Goal: Task Accomplishment & Management: Use online tool/utility

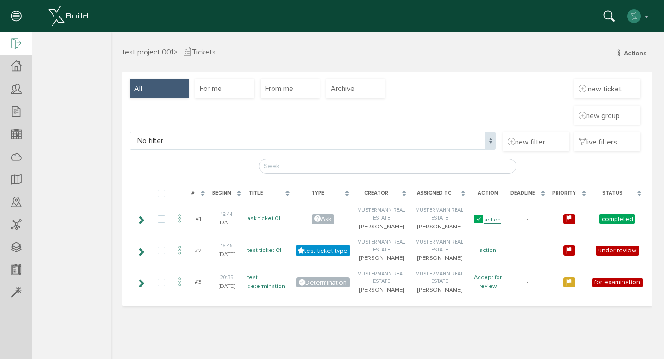
click at [24, 48] on div at bounding box center [16, 44] width 32 height 24
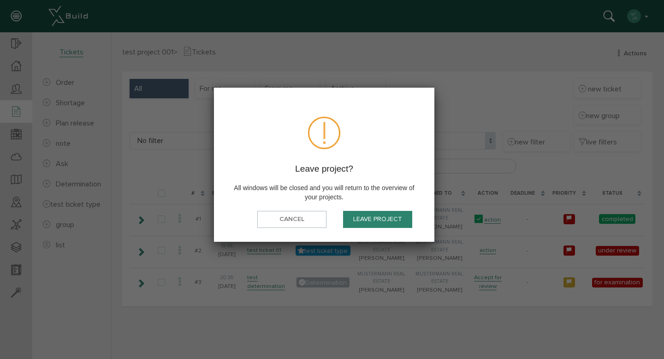
click at [362, 224] on button "Leave project" at bounding box center [377, 219] width 69 height 17
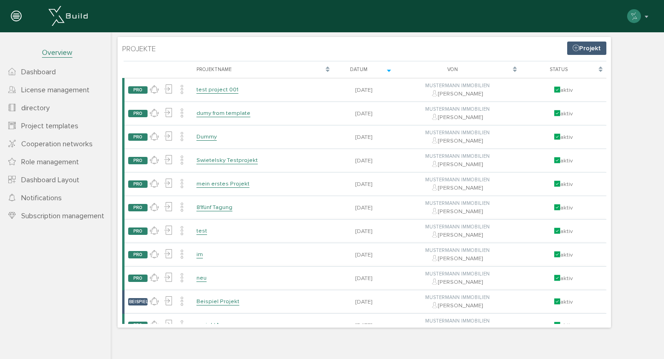
click at [49, 129] on font "Project templates" at bounding box center [49, 125] width 57 height 9
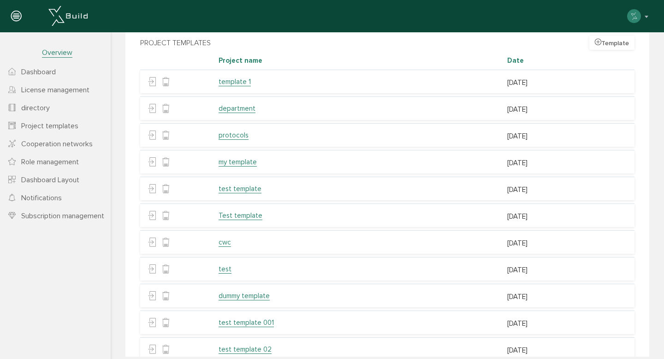
scroll to position [206, 0]
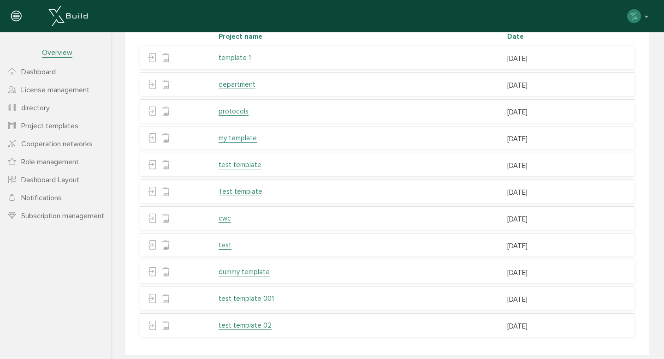
click at [241, 321] on font "test template 02" at bounding box center [244, 325] width 53 height 8
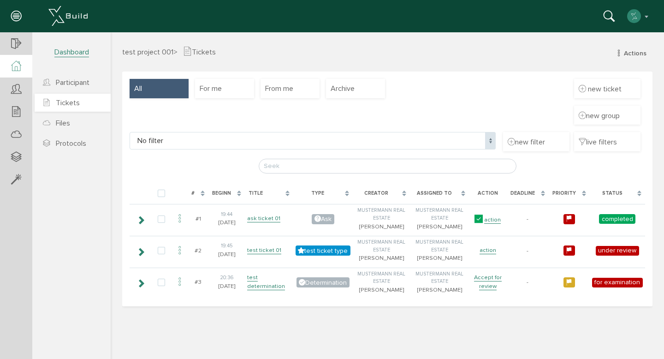
click at [60, 100] on font "Tickets" at bounding box center [68, 102] width 24 height 9
click at [7, 182] on div at bounding box center [16, 180] width 32 height 24
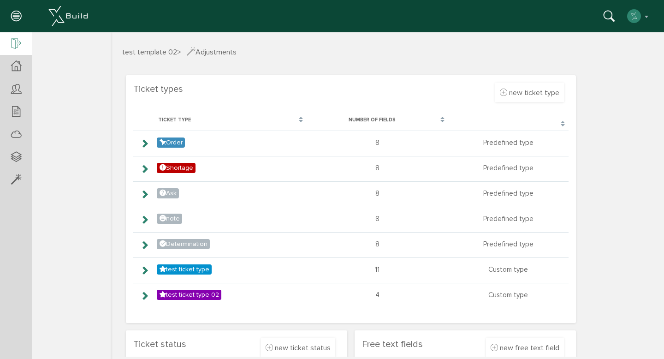
click at [18, 42] on icon at bounding box center [16, 44] width 10 height 13
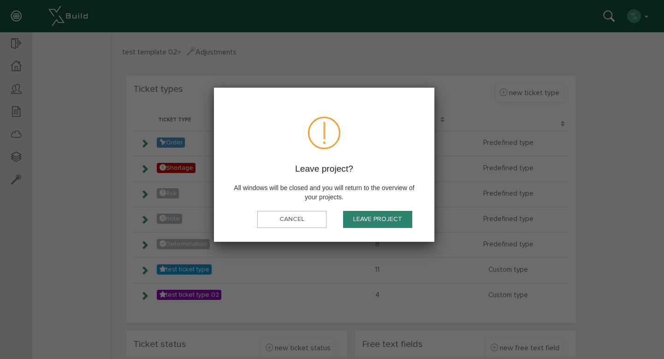
click at [358, 219] on font "Leave project" at bounding box center [377, 219] width 49 height 8
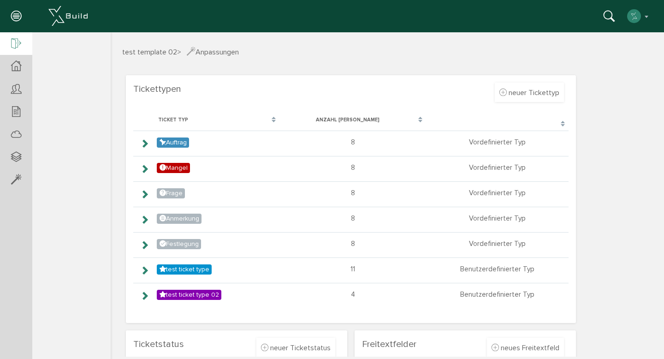
click at [12, 41] on icon at bounding box center [16, 44] width 10 height 13
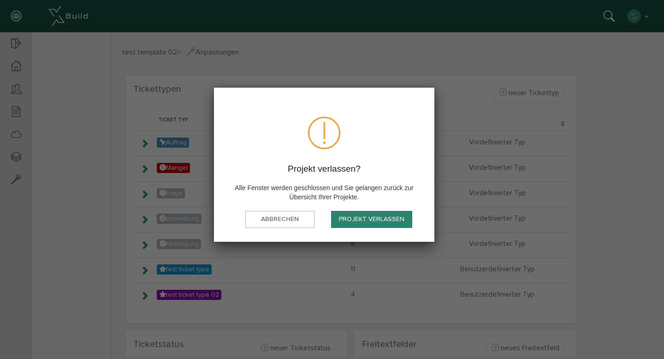
click at [370, 225] on button "Projekt verlassen" at bounding box center [371, 219] width 81 height 17
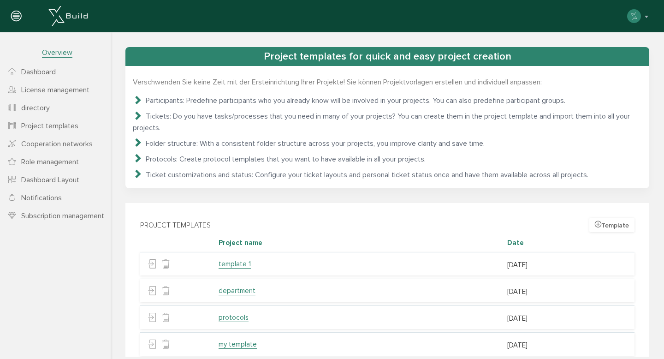
click at [244, 37] on div "Project templates for quick and easy project creation Verschwenden Sie keine Ze…" at bounding box center [387, 194] width 553 height 324
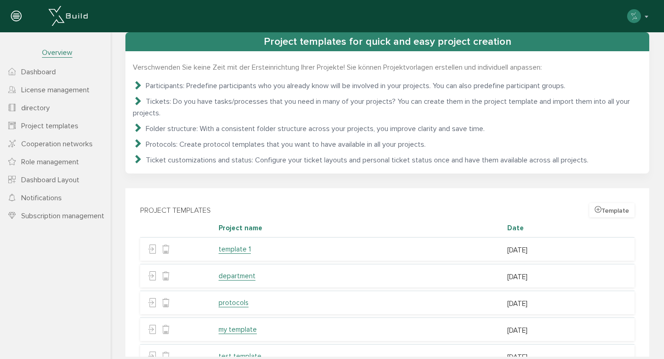
click at [62, 69] on link "Dashboard" at bounding box center [55, 72] width 111 height 18
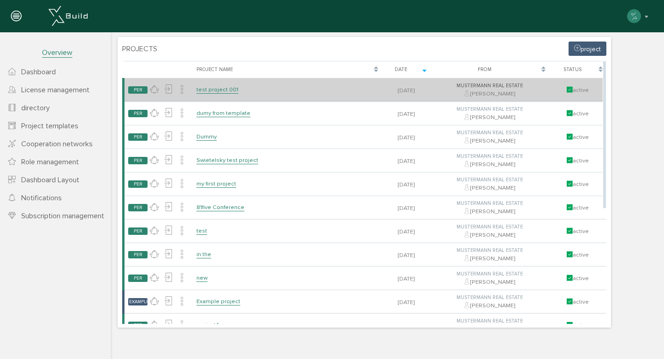
click at [232, 92] on font "test project 001" at bounding box center [217, 89] width 42 height 7
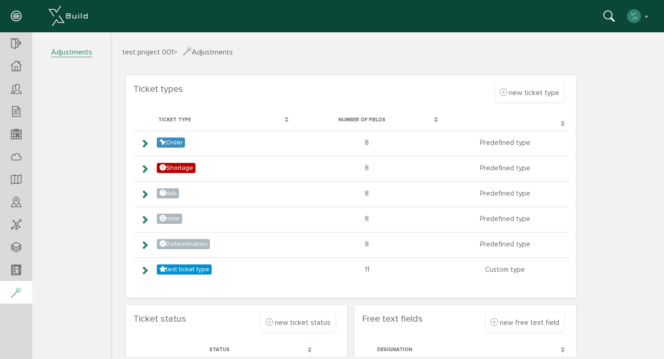
click at [21, 295] on icon at bounding box center [16, 292] width 10 height 13
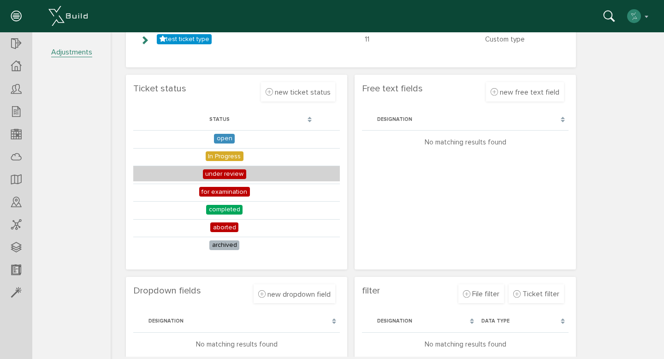
scroll to position [229, 0]
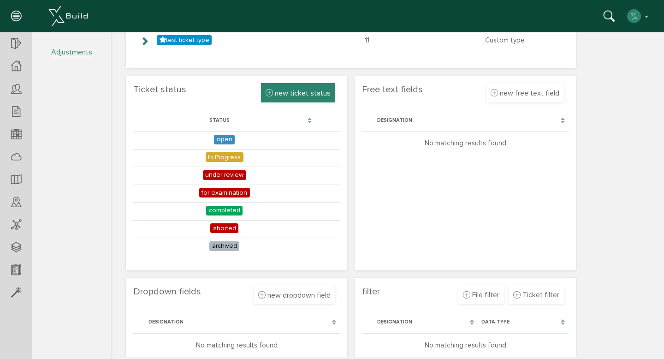
click at [311, 99] on div "new ticket status" at bounding box center [298, 92] width 74 height 19
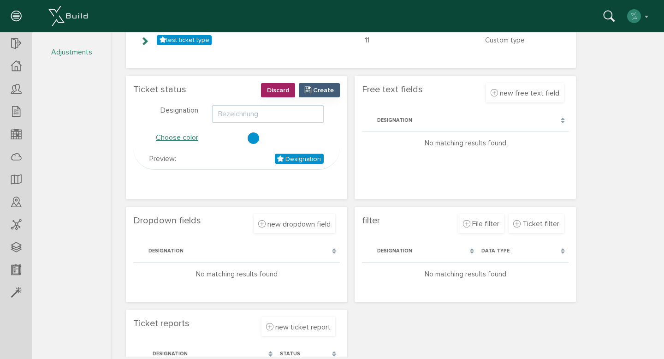
click at [282, 112] on input "text" at bounding box center [268, 114] width 112 height 18
click at [258, 137] on div at bounding box center [253, 138] width 12 height 12
type input "test status 02"
click at [247, 164] on div "Preview : test status 02" at bounding box center [236, 157] width 188 height 15
click at [322, 94] on font "Create" at bounding box center [323, 90] width 21 height 8
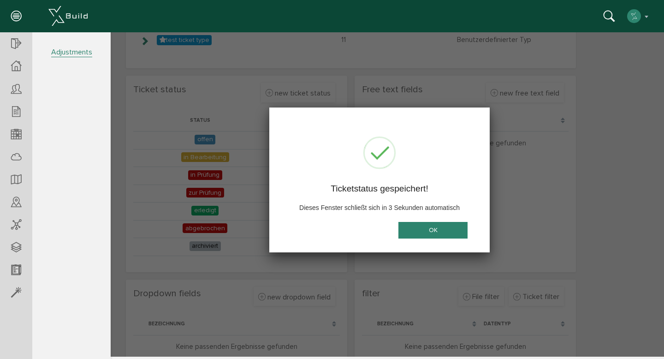
click at [423, 235] on button "OK" at bounding box center [432, 229] width 69 height 17
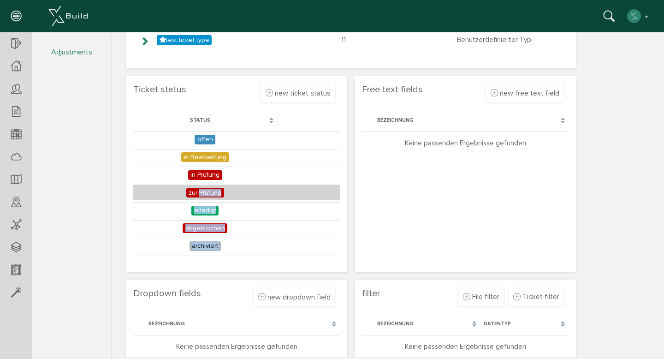
drag, startPoint x: 194, startPoint y: 249, endPoint x: 195, endPoint y: 192, distance: 57.2
click at [195, 192] on tbody "offen in Bearbeitung in Prüfung zur Prüfung erledigt abgebrochen archiviert tes…" at bounding box center [236, 203] width 206 height 144
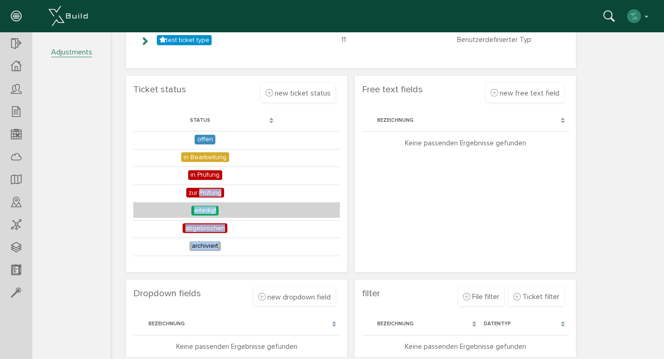
click at [248, 215] on td "erledigt" at bounding box center [205, 210] width 144 height 16
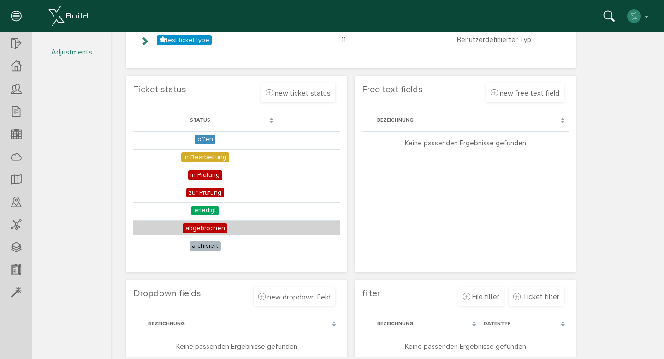
click at [261, 229] on td "abgebrochen" at bounding box center [205, 228] width 144 height 16
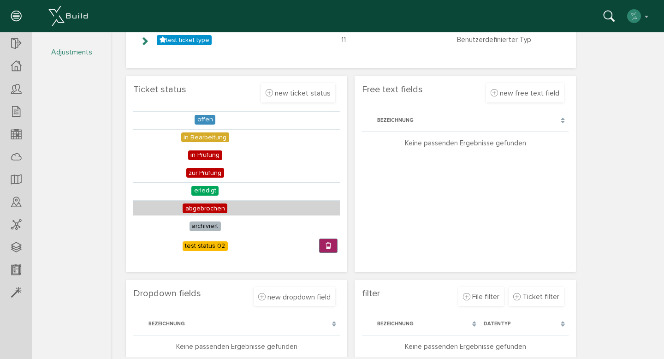
scroll to position [19, 0]
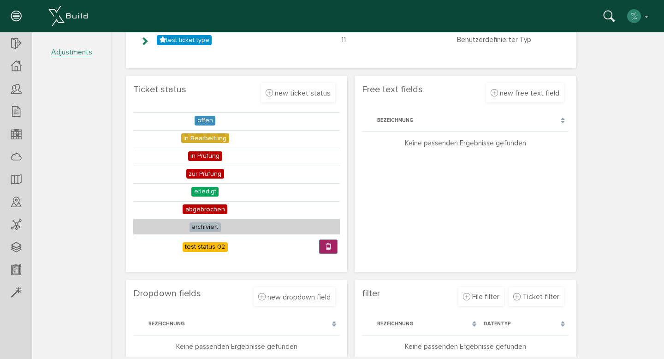
click at [306, 223] on td at bounding box center [308, 226] width 63 height 16
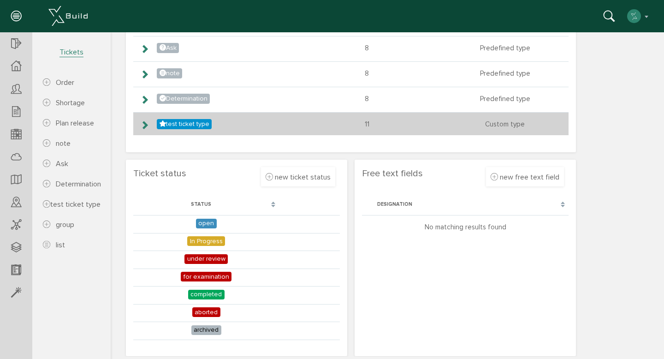
scroll to position [133, 0]
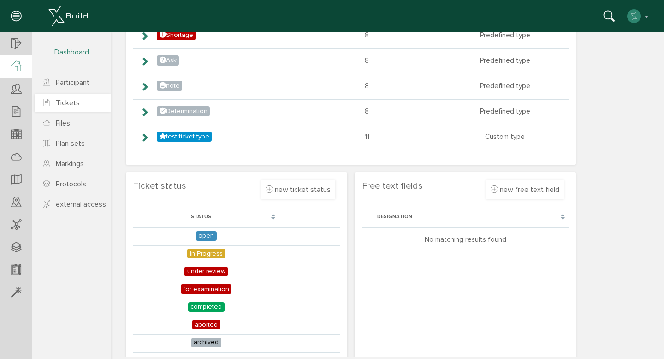
click at [74, 103] on font "Tickets" at bounding box center [68, 102] width 24 height 9
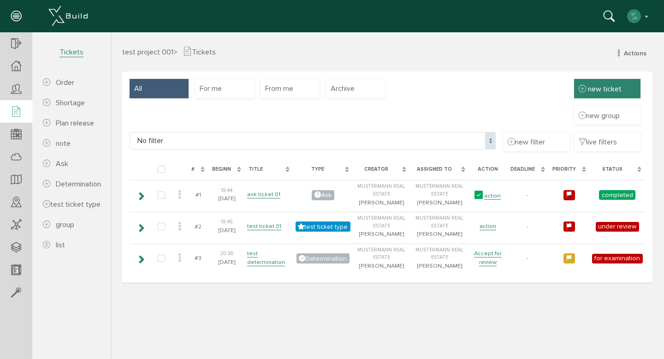
click at [592, 87] on font "new ticket" at bounding box center [605, 88] width 34 height 9
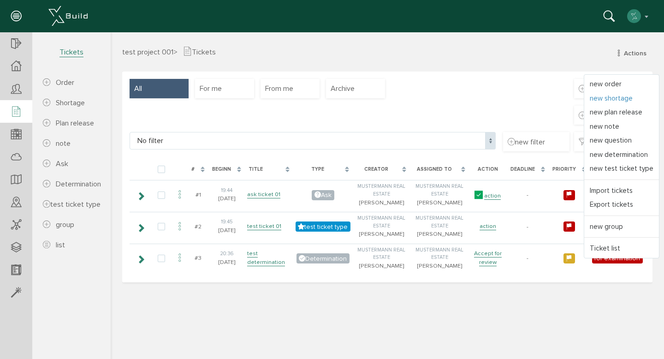
click at [601, 98] on font "new shortage" at bounding box center [610, 98] width 43 height 8
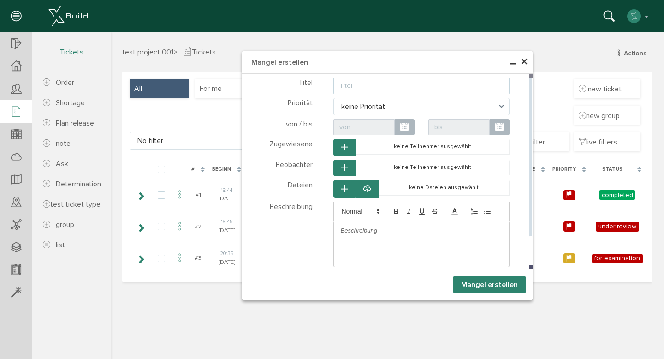
click at [378, 88] on input "text" at bounding box center [421, 85] width 176 height 17
type input "test shortage 01"
click at [378, 101] on span "keine Priorität" at bounding box center [421, 107] width 176 height 18
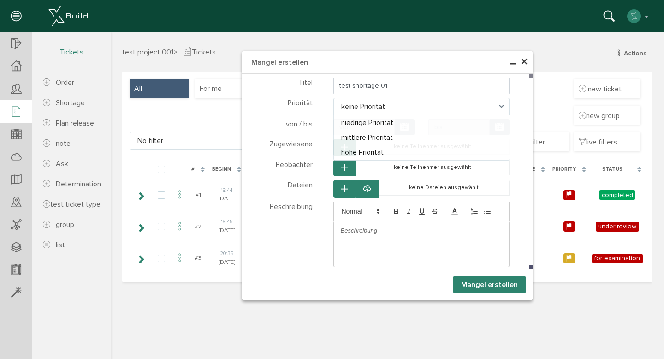
select select "high"
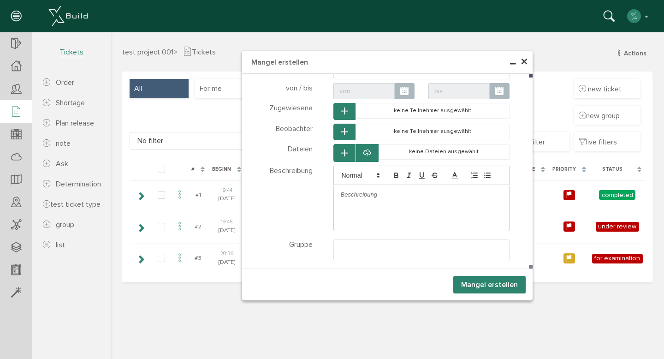
click at [491, 280] on button "Mangel erstellen" at bounding box center [489, 285] width 72 height 18
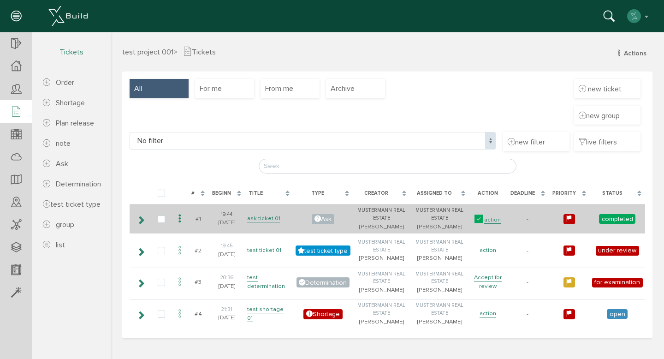
scroll to position [27, 0]
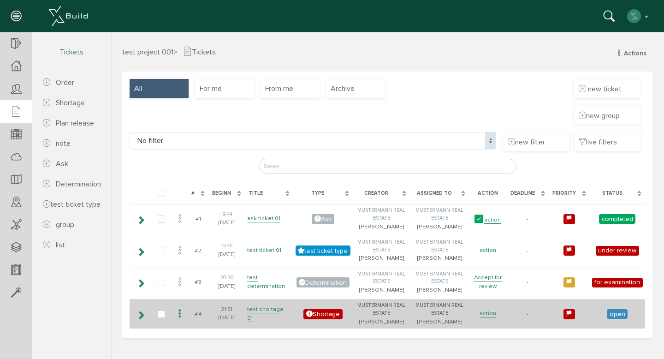
click at [178, 320] on icon at bounding box center [179, 313] width 11 height 12
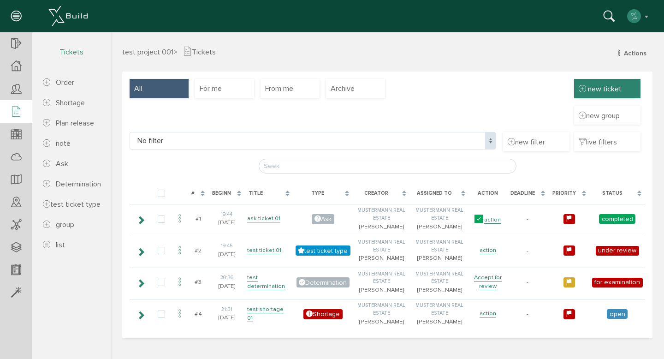
click at [607, 84] on font "new ticket" at bounding box center [605, 88] width 34 height 9
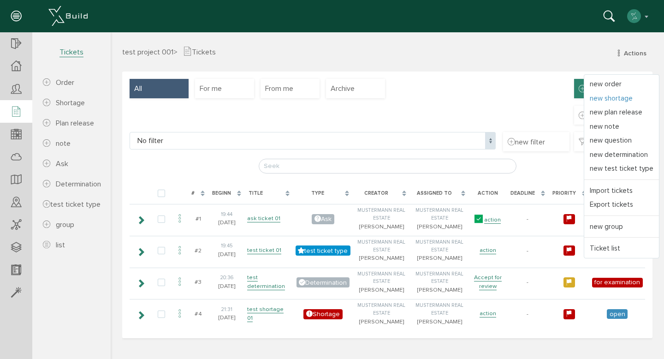
scroll to position [14, 0]
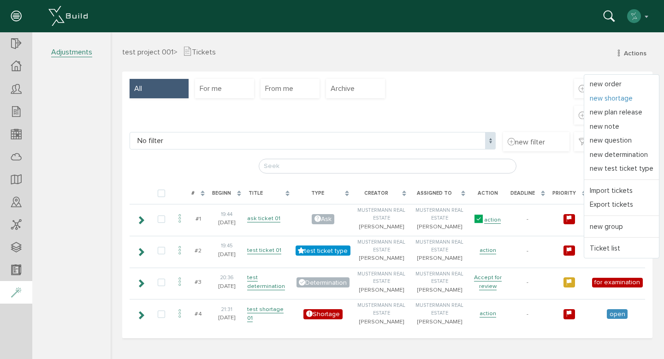
click at [0, 296] on div at bounding box center [16, 293] width 32 height 24
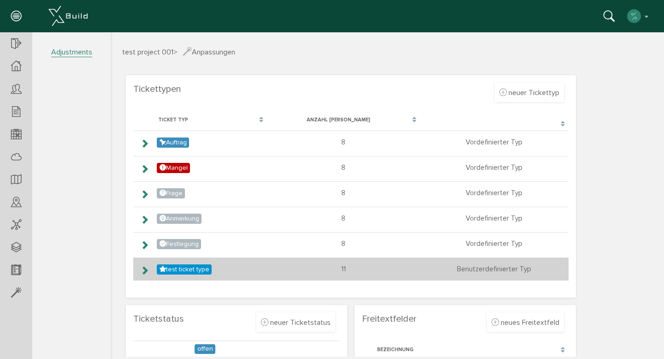
click at [141, 270] on icon at bounding box center [144, 269] width 9 height 7
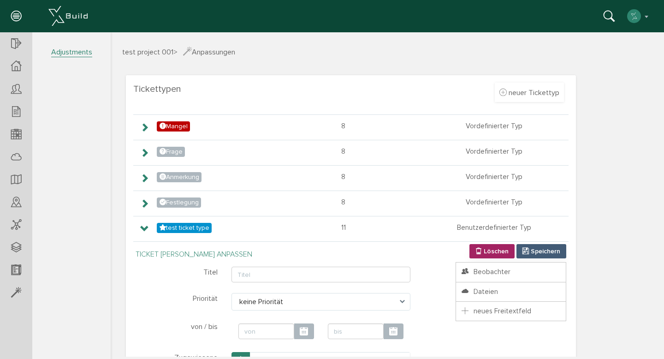
scroll to position [40, 0]
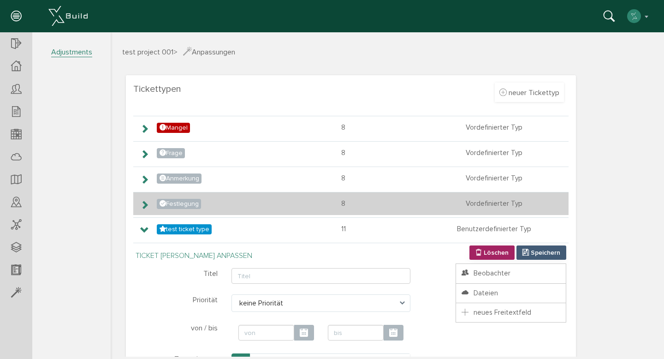
click at [143, 203] on icon at bounding box center [144, 204] width 9 height 7
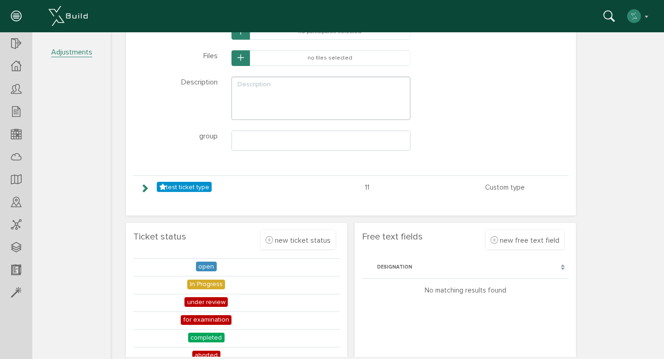
scroll to position [206, 0]
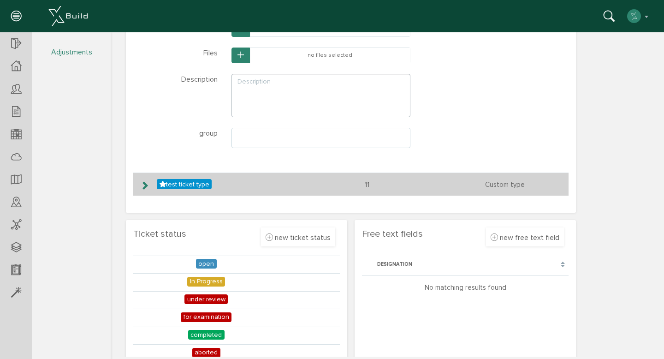
click at [144, 183] on icon at bounding box center [144, 185] width 9 height 7
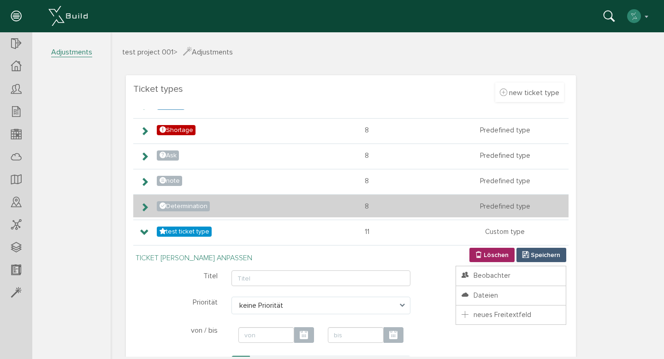
scroll to position [37, 0]
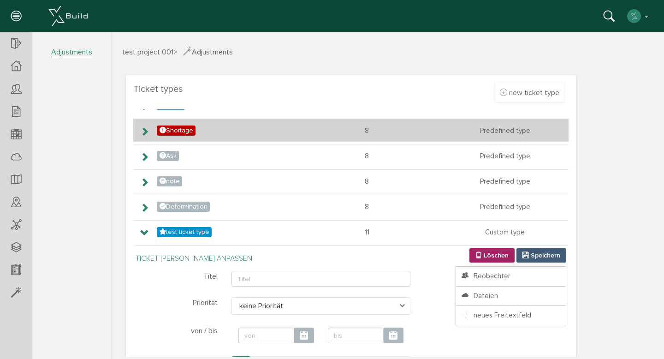
click at [143, 133] on icon at bounding box center [144, 131] width 9 height 7
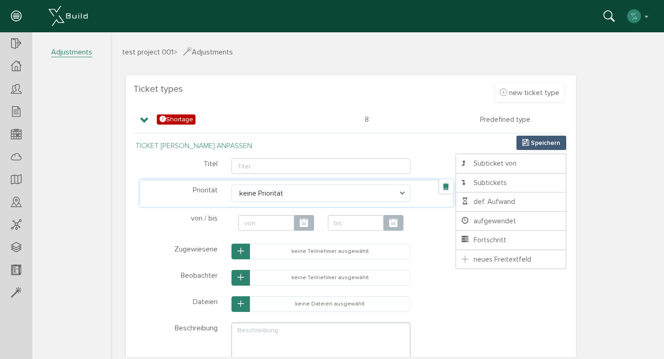
scroll to position [60, 0]
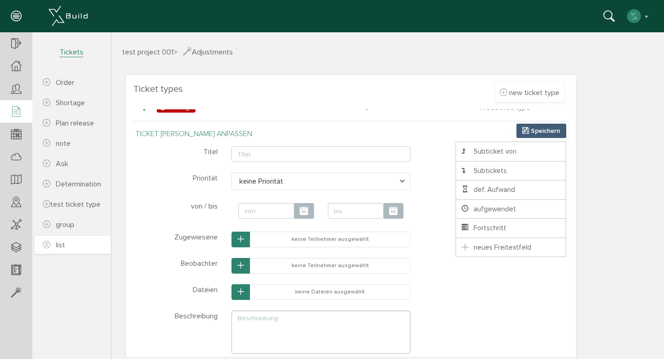
click at [67, 243] on link "list" at bounding box center [73, 244] width 76 height 18
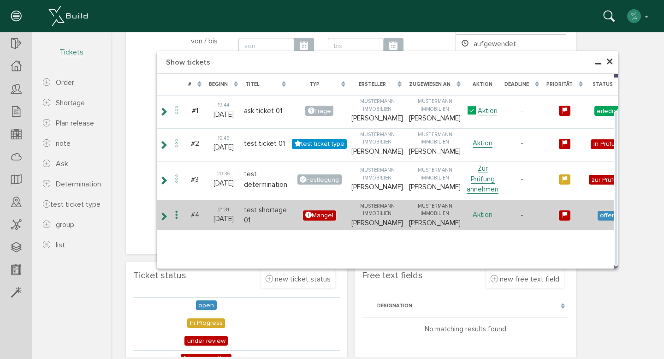
scroll to position [168, 0]
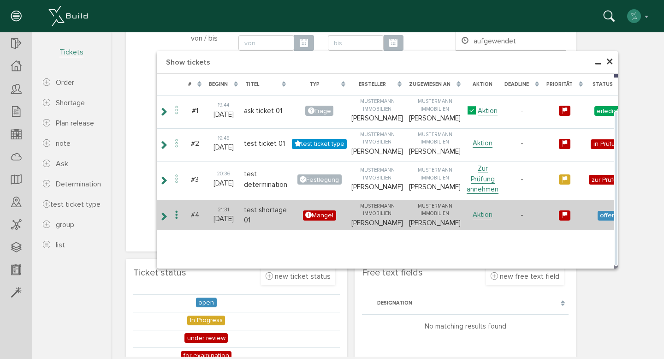
click at [165, 220] on icon at bounding box center [163, 215] width 9 height 7
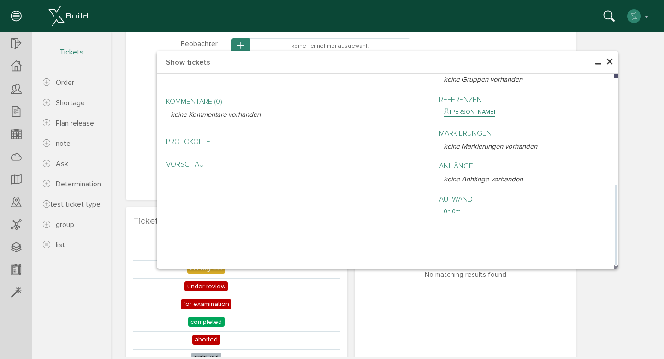
scroll to position [223, 0]
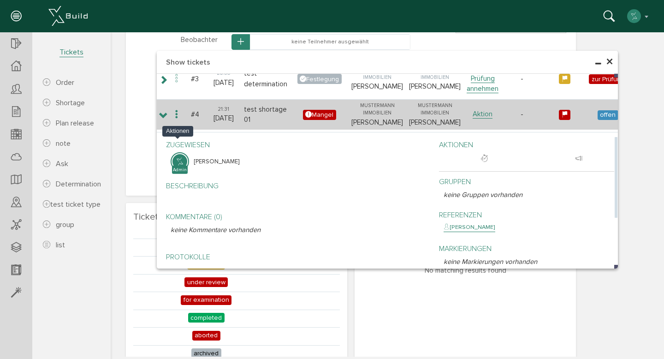
click at [175, 121] on icon at bounding box center [176, 114] width 11 height 12
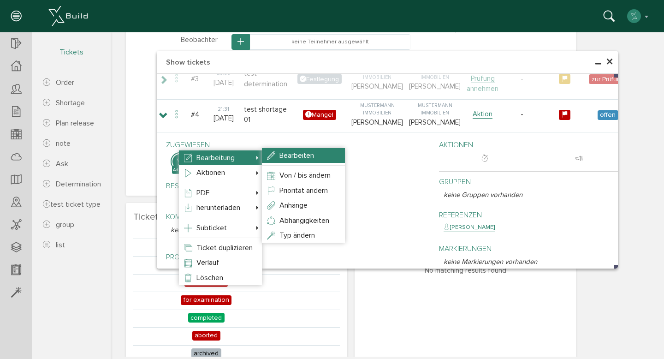
select select "high"
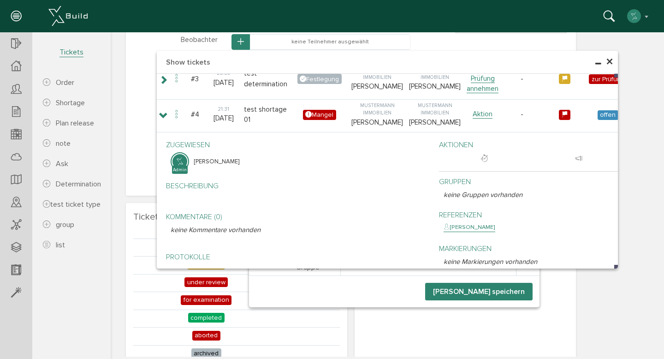
select select "high"
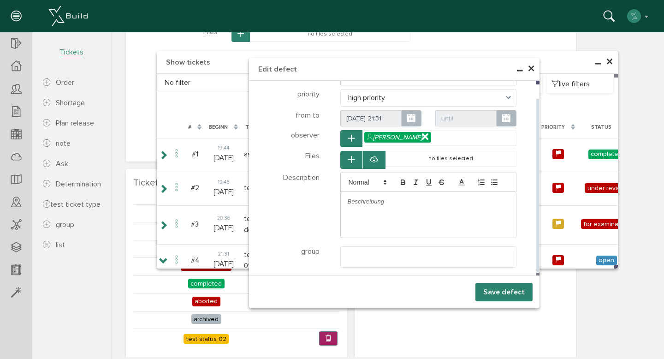
scroll to position [259, 0]
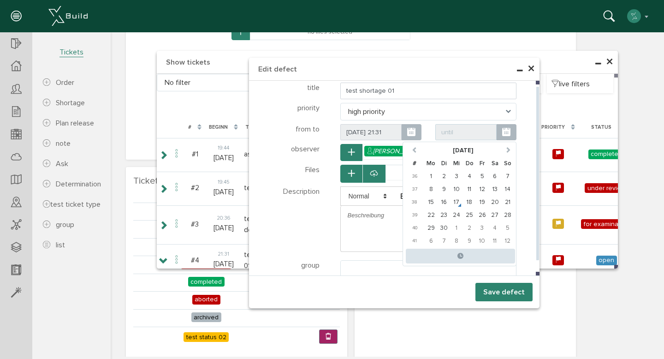
click at [467, 133] on input "text" at bounding box center [465, 132] width 61 height 17
click at [467, 172] on td "4" at bounding box center [469, 176] width 13 height 13
click at [465, 199] on td "18" at bounding box center [469, 201] width 13 height 13
click at [478, 202] on td "19" at bounding box center [482, 201] width 13 height 13
click at [488, 201] on td "20" at bounding box center [494, 201] width 13 height 13
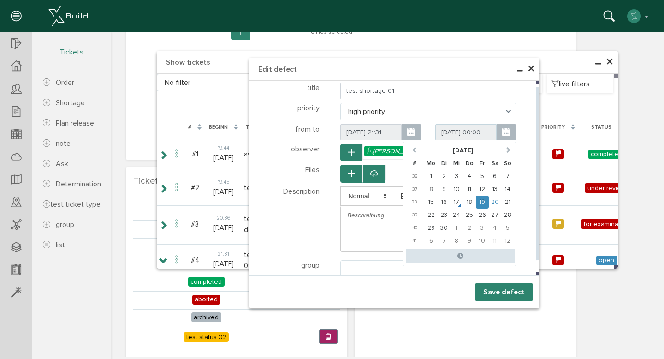
type input "20.09.25 00:00"
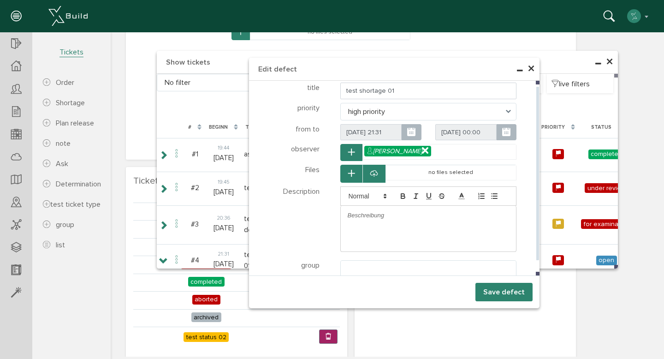
click at [493, 291] on font "Save defect" at bounding box center [503, 292] width 41 height 9
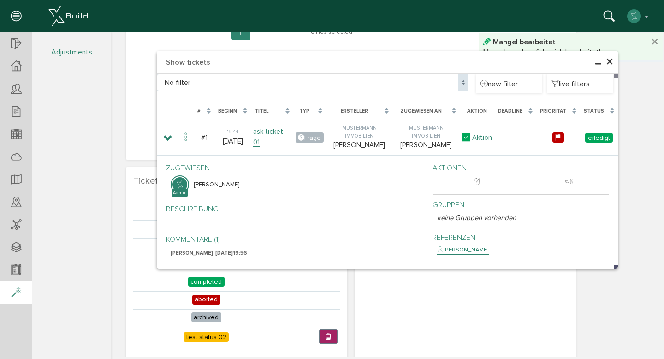
click at [6, 296] on div at bounding box center [16, 293] width 32 height 24
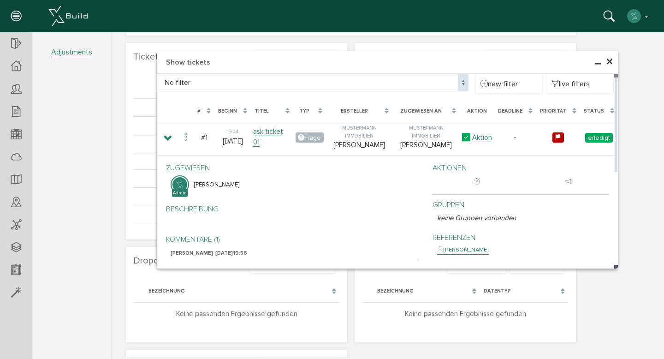
scroll to position [0, 0]
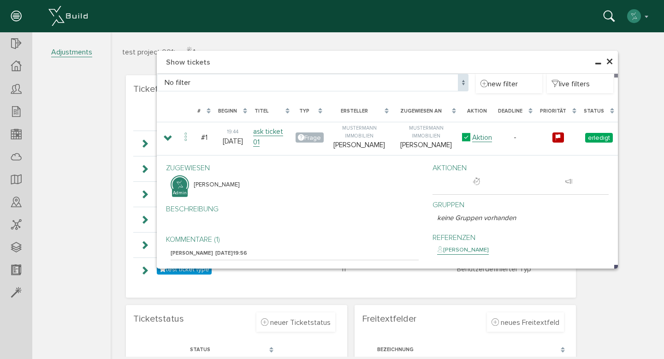
click at [606, 63] on font "×" at bounding box center [609, 62] width 7 height 18
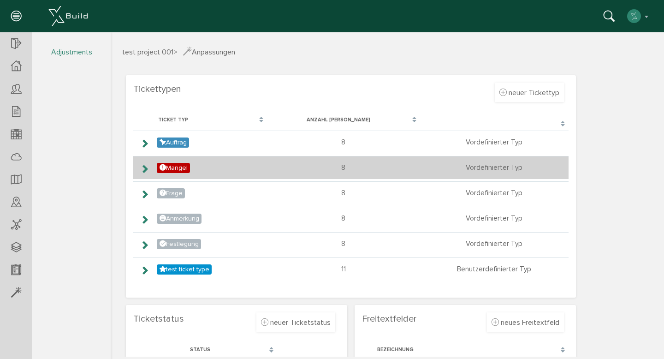
click at [145, 170] on icon at bounding box center [144, 168] width 9 height 7
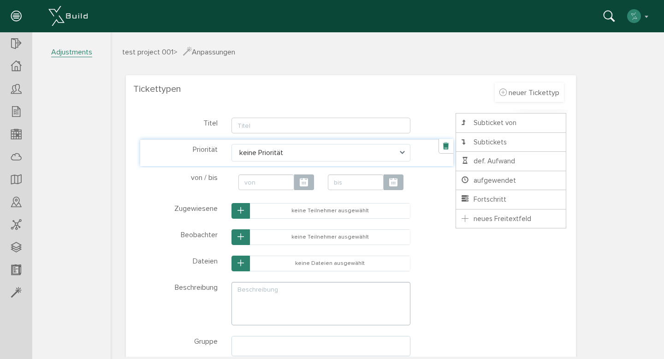
scroll to position [92, 0]
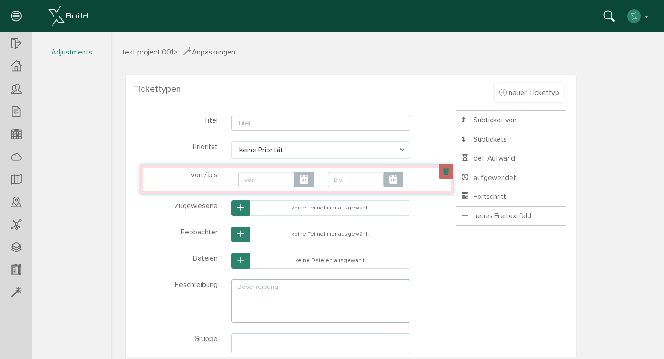
click at [438, 172] on link at bounding box center [445, 171] width 15 height 15
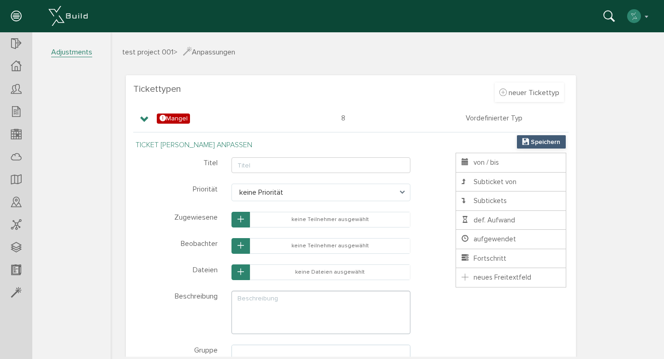
scroll to position [47, 0]
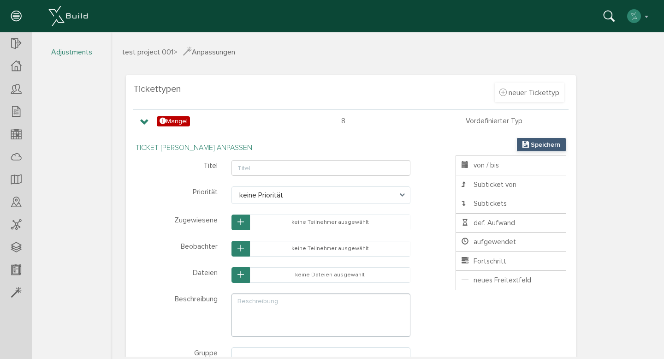
click at [529, 139] on button "Speichern" at bounding box center [541, 144] width 50 height 14
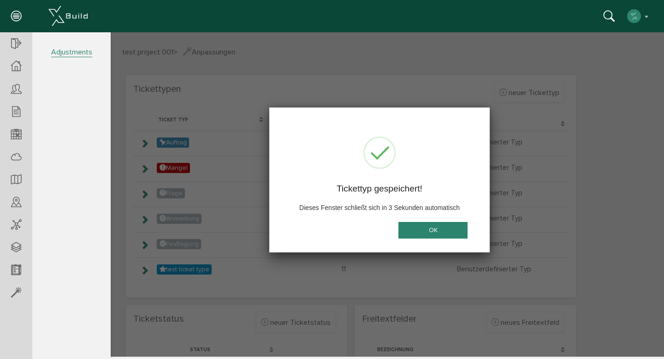
scroll to position [0, 0]
click at [409, 228] on button "OK" at bounding box center [432, 229] width 69 height 17
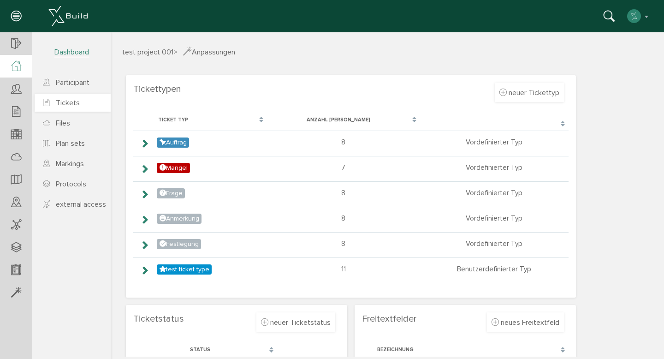
click at [65, 102] on font "Tickets" at bounding box center [68, 102] width 24 height 9
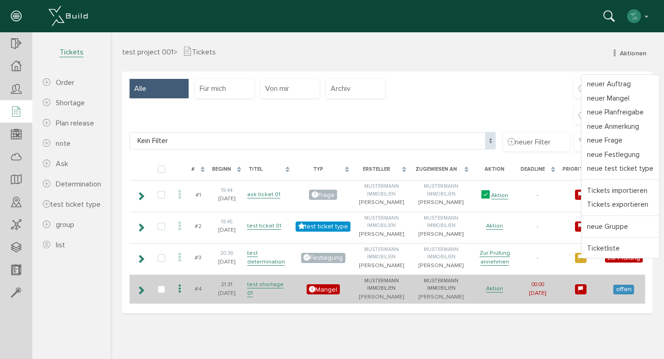
click at [139, 294] on icon at bounding box center [140, 289] width 9 height 7
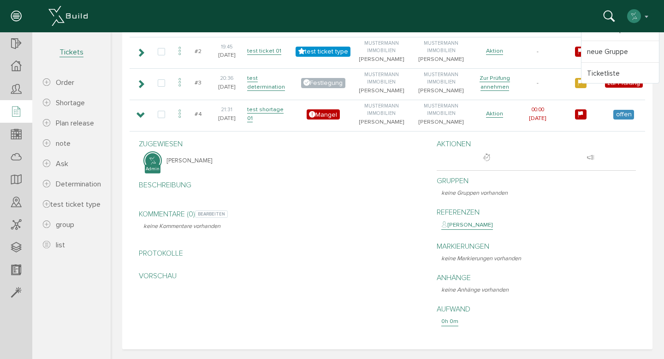
scroll to position [204, 0]
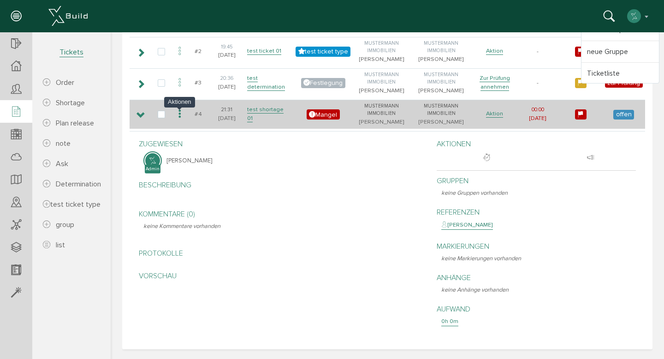
click at [176, 116] on icon at bounding box center [179, 114] width 11 height 12
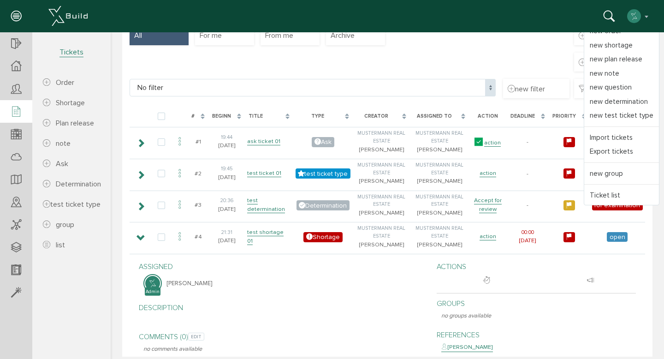
scroll to position [51, 0]
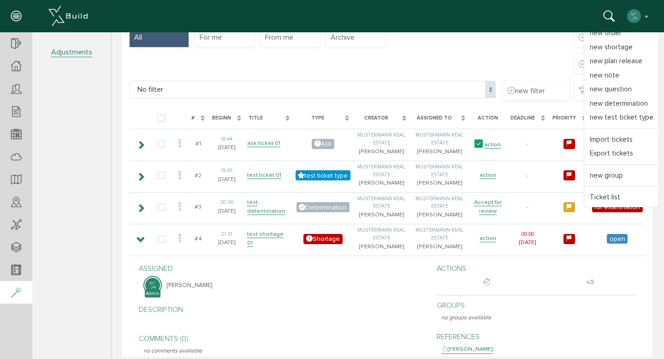
click at [10, 290] on div at bounding box center [16, 293] width 32 height 24
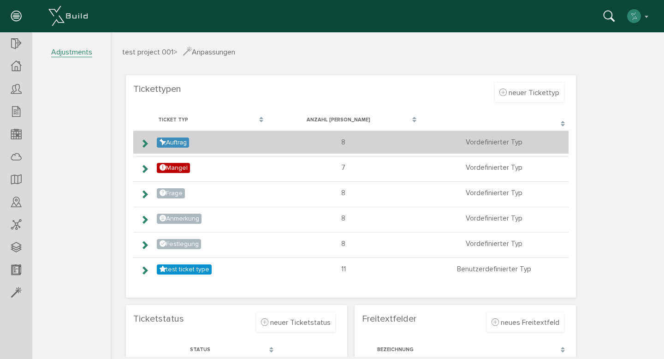
click at [141, 143] on icon at bounding box center [144, 143] width 9 height 7
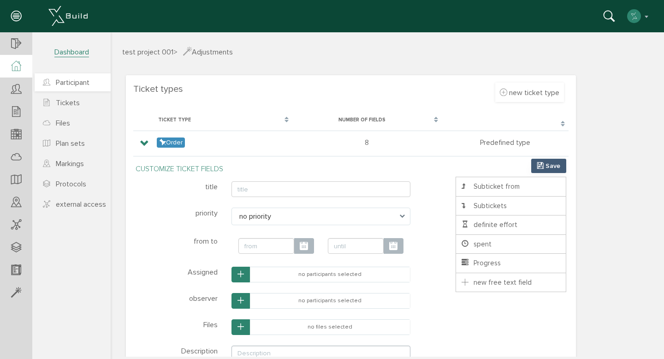
click at [59, 79] on font "Participant" at bounding box center [73, 82] width 34 height 9
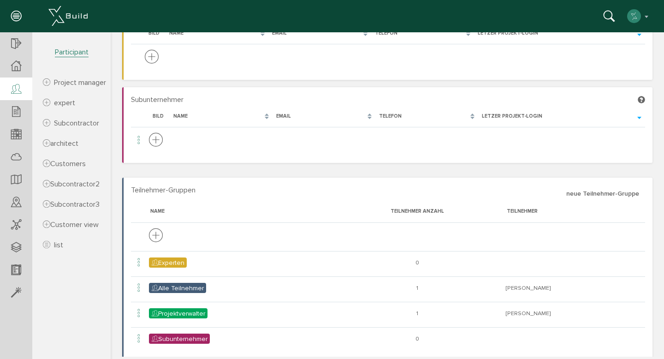
scroll to position [162, 0]
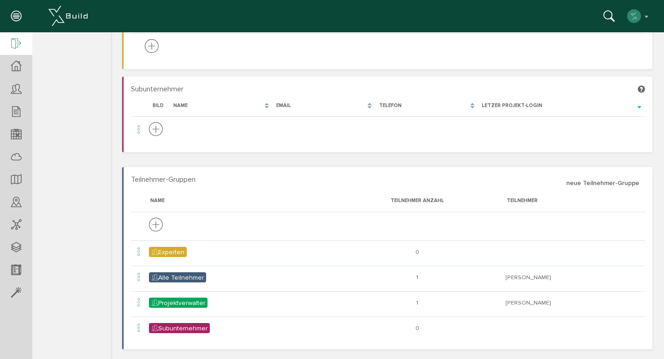
click at [15, 43] on icon at bounding box center [16, 44] width 10 height 13
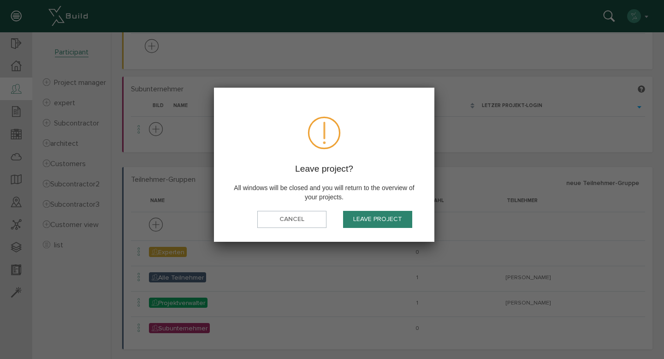
click at [378, 222] on font "Leave project" at bounding box center [377, 219] width 49 height 8
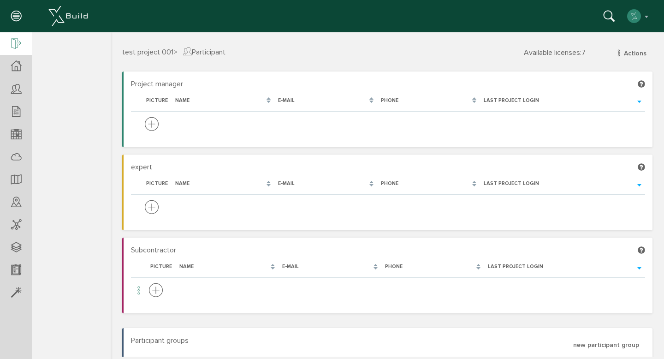
click at [15, 43] on icon at bounding box center [16, 44] width 10 height 13
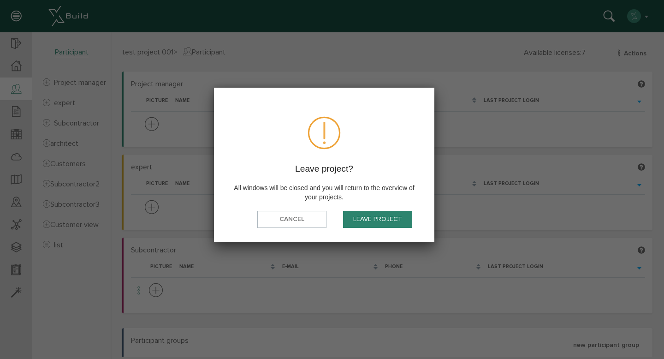
click at [357, 218] on font "Leave project" at bounding box center [377, 219] width 49 height 8
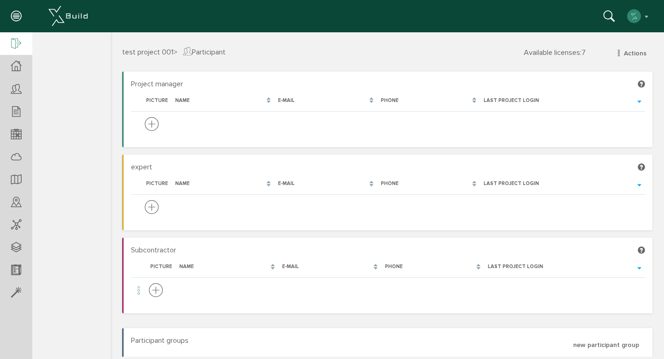
click at [6, 43] on div at bounding box center [16, 44] width 32 height 24
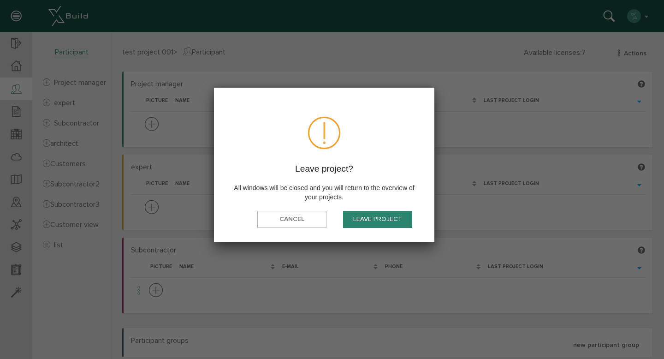
click at [378, 218] on font "Leave project" at bounding box center [377, 219] width 49 height 8
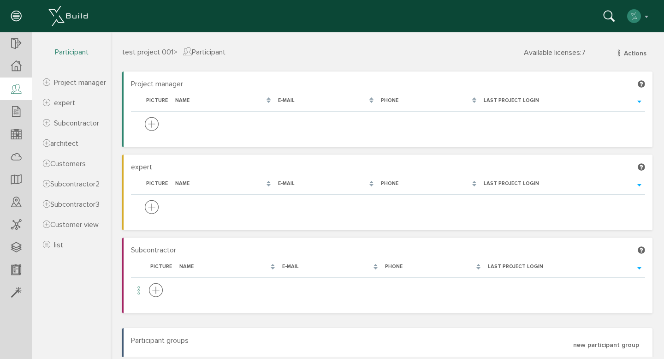
click at [129, 52] on font "test project 001" at bounding box center [147, 51] width 51 height 9
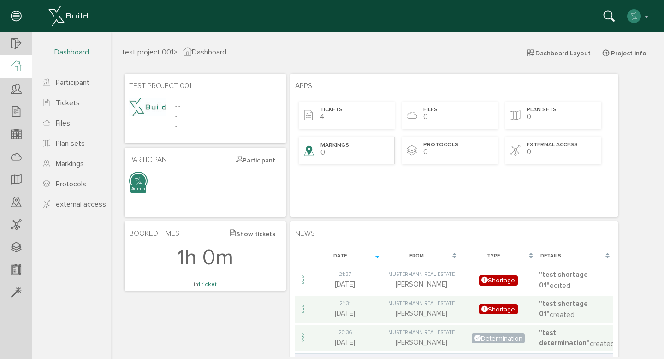
scroll to position [10, 0]
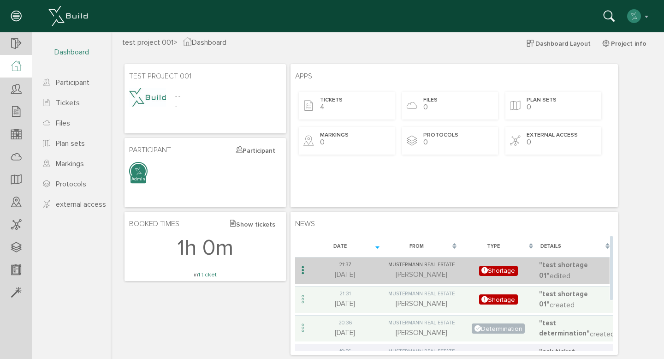
click at [350, 271] on font "[DATE]" at bounding box center [345, 274] width 20 height 8
click at [395, 275] on font "[PERSON_NAME]" at bounding box center [421, 274] width 52 height 8
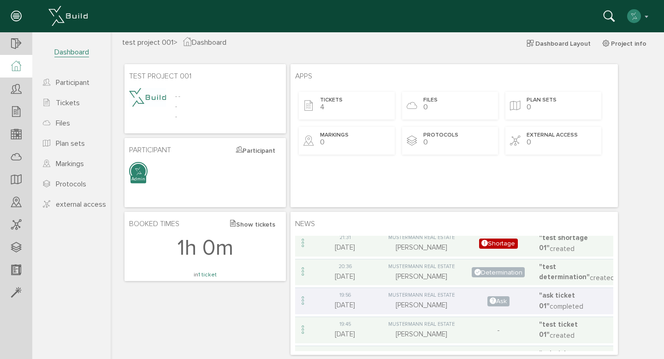
click at [188, 252] on font "1h 0m" at bounding box center [205, 247] width 56 height 27
click at [357, 153] on div "Markings 0" at bounding box center [347, 141] width 96 height 28
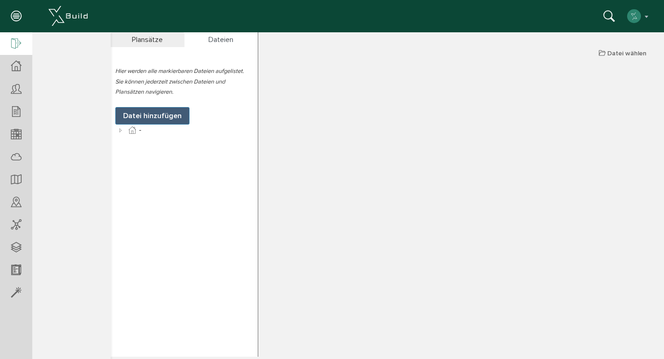
click at [18, 35] on div at bounding box center [16, 44] width 32 height 24
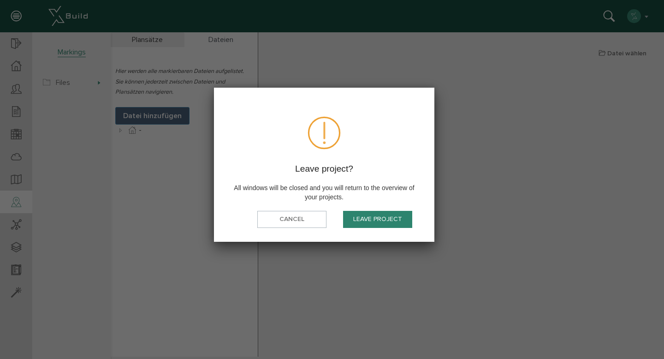
click at [382, 218] on font "Leave project" at bounding box center [377, 219] width 49 height 8
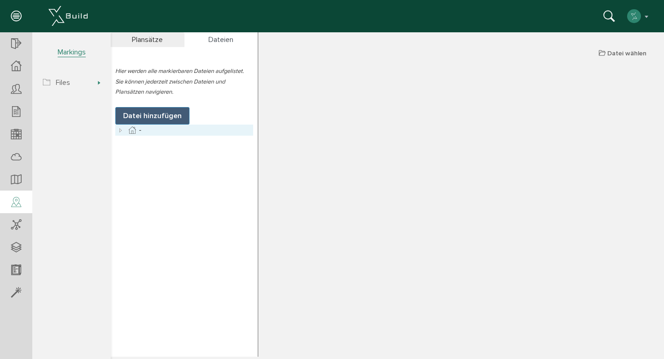
click at [132, 131] on icon at bounding box center [132, 129] width 11 height 11
click at [121, 129] on icon at bounding box center [120, 129] width 11 height 11
click at [179, 143] on link "Protokolle" at bounding box center [160, 140] width 47 height 11
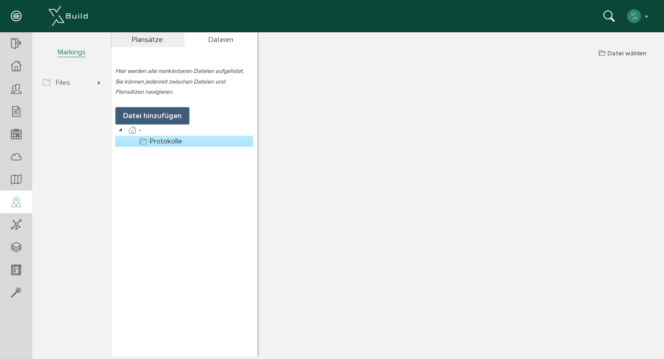
click at [180, 141] on link "Protokolle" at bounding box center [160, 140] width 47 height 11
click at [628, 48] on button "Datei wählen" at bounding box center [622, 53] width 59 height 14
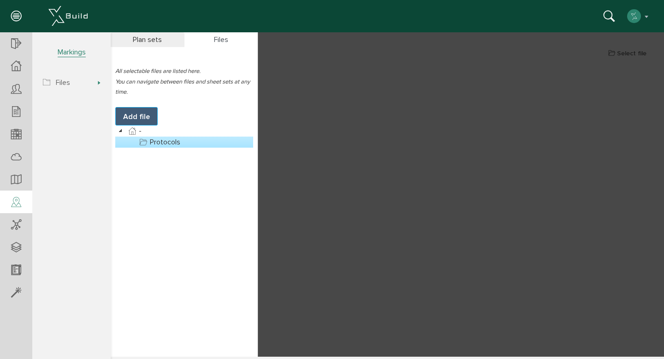
click at [134, 120] on font "Add file" at bounding box center [136, 116] width 27 height 9
select select
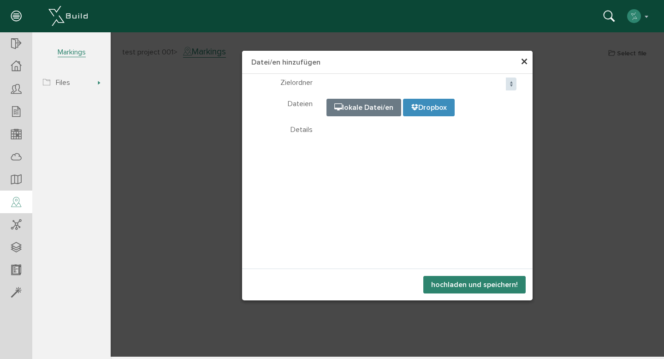
select select
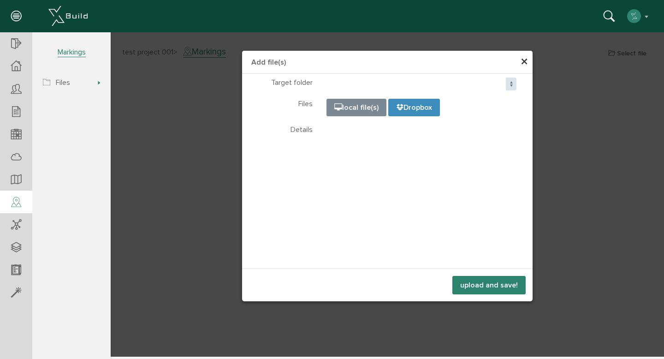
click at [358, 112] on input "file" at bounding box center [557, 145] width 461 height 92
type input "C:\fakepath\TicketVorlage.xlsx"
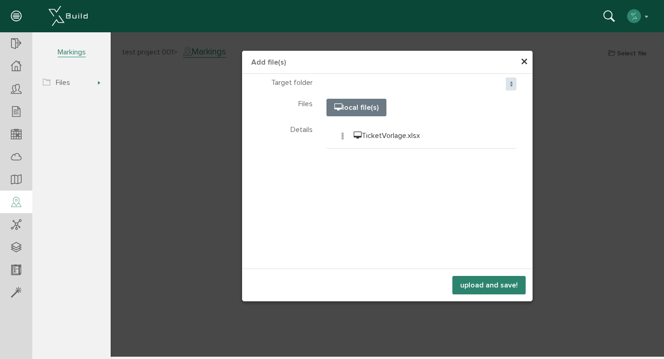
click at [496, 289] on button "upload and save!" at bounding box center [488, 285] width 73 height 18
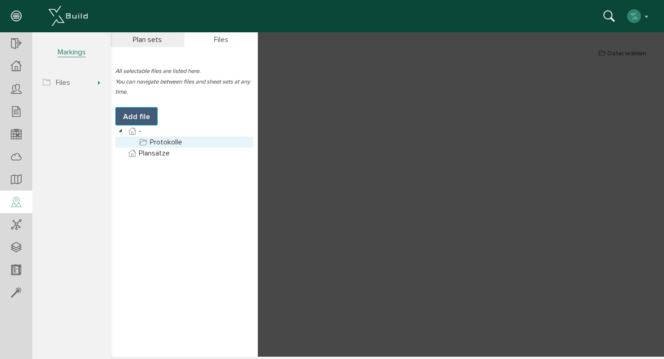
click at [179, 143] on link "Protokolle" at bounding box center [160, 141] width 47 height 11
click at [210, 46] on div "Files" at bounding box center [221, 39] width 74 height 15
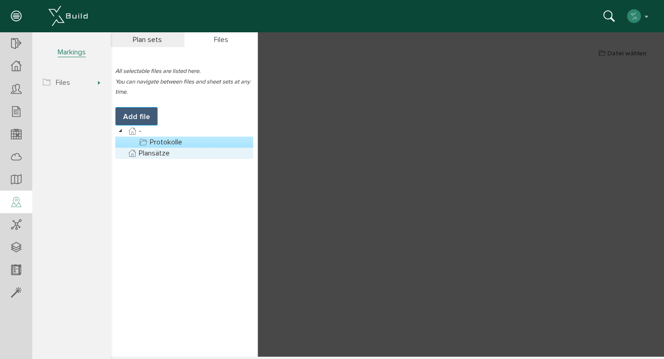
click at [147, 156] on link "Plansätze" at bounding box center [148, 152] width 45 height 11
click at [150, 38] on font "Plan sets" at bounding box center [147, 39] width 29 height 9
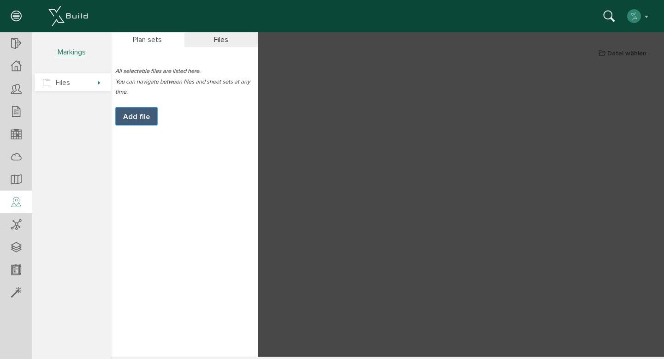
click at [43, 82] on icon at bounding box center [46, 82] width 7 height 9
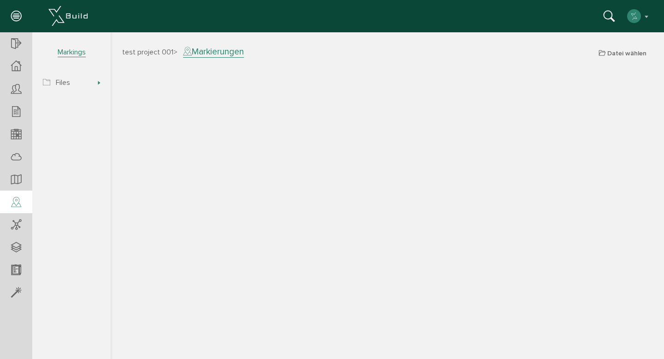
click at [239, 51] on span "Markierungen" at bounding box center [213, 52] width 61 height 12
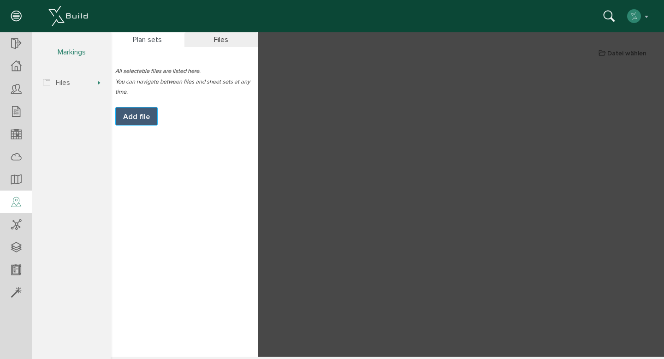
click at [223, 40] on font "Files" at bounding box center [221, 39] width 14 height 9
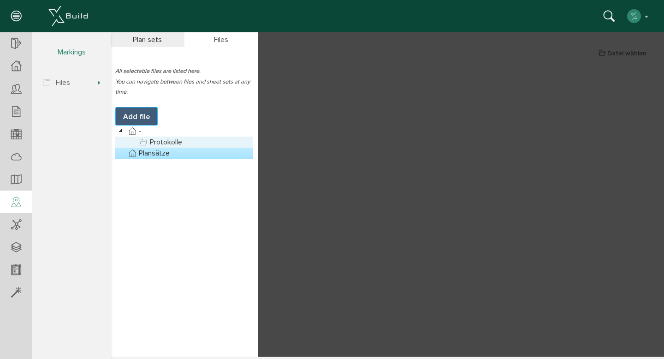
click at [172, 143] on link "Protokolle" at bounding box center [160, 141] width 47 height 11
click at [165, 154] on link "Plansätze" at bounding box center [148, 152] width 45 height 11
click at [159, 43] on font "Plan sets" at bounding box center [147, 39] width 29 height 9
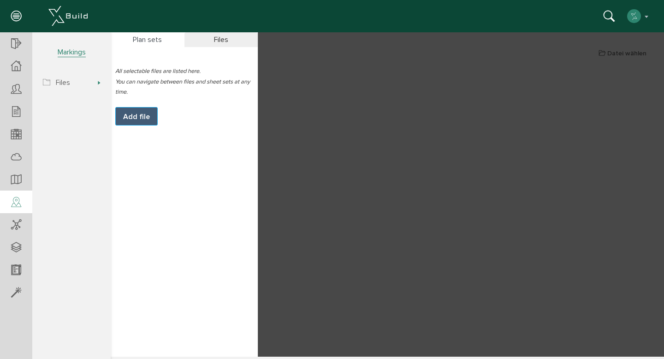
click at [141, 113] on font "Add file" at bounding box center [136, 116] width 27 height 9
select select
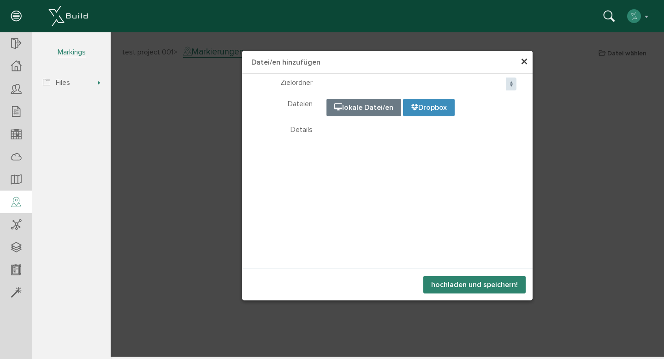
select select
click at [378, 105] on input "file" at bounding box center [557, 145] width 461 height 92
type input "C:\fakepath\Screenshot 2025-09-07 at 6.52.15 PM.png"
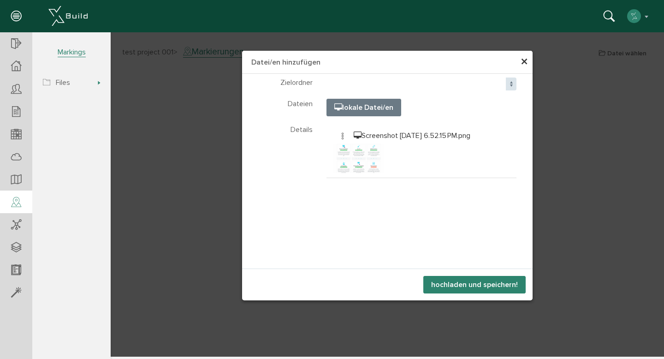
click at [469, 282] on button "hochladen und speichern!" at bounding box center [474, 285] width 102 height 18
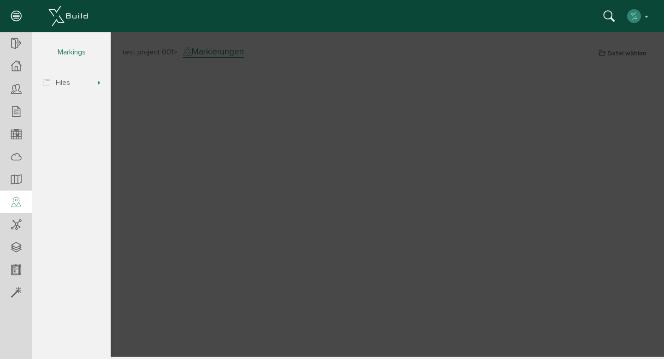
click at [148, 153] on div at bounding box center [387, 194] width 553 height 324
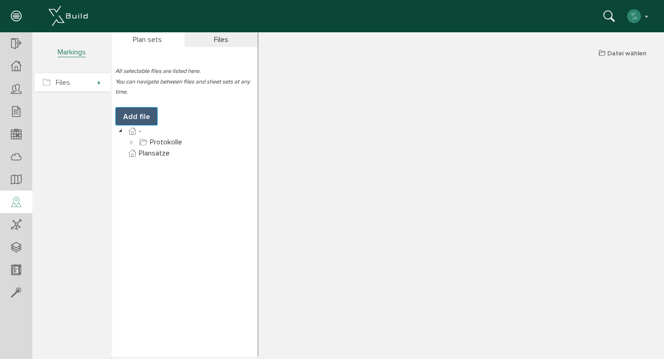
click at [60, 84] on font "Files" at bounding box center [63, 82] width 14 height 9
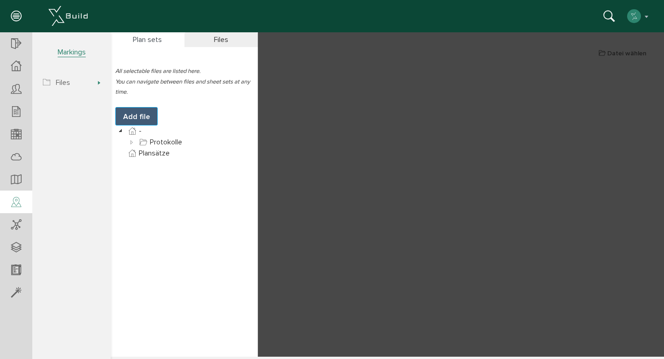
click at [242, 42] on div "Files" at bounding box center [221, 39] width 74 height 15
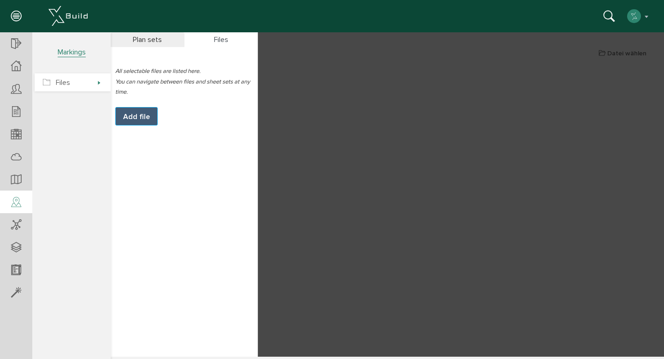
click at [77, 81] on span "Files" at bounding box center [73, 82] width 76 height 18
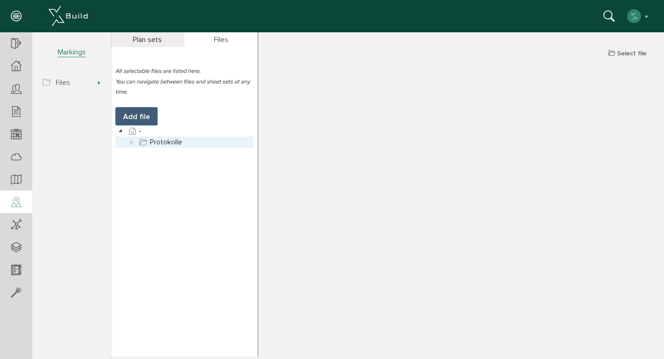
click at [219, 139] on div at bounding box center [184, 141] width 138 height 11
click at [131, 141] on icon at bounding box center [131, 141] width 11 height 11
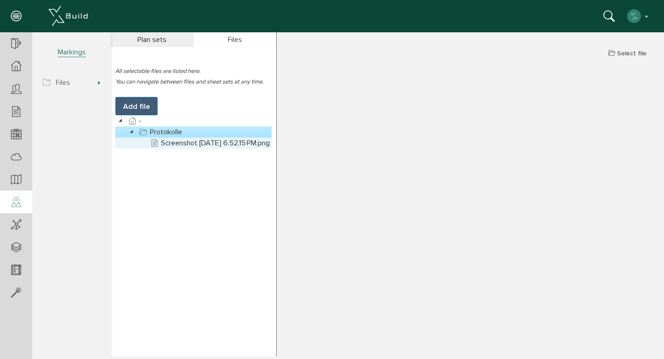
click at [162, 142] on link "Screenshot [DATE] 6.52.15 PM.png" at bounding box center [209, 142] width 123 height 11
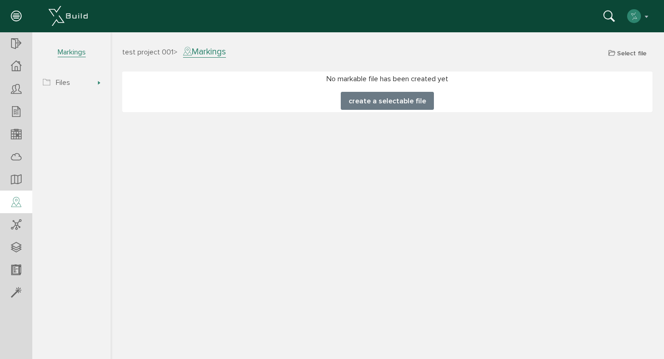
click at [368, 101] on font "create a selectable file" at bounding box center [386, 100] width 77 height 9
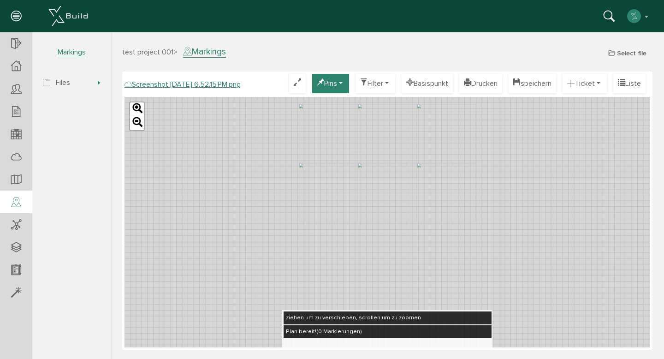
click at [323, 82] on button "Pins" at bounding box center [330, 83] width 37 height 19
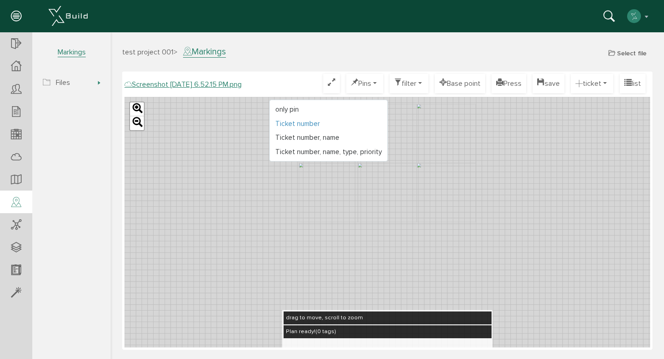
click at [279, 119] on font "Ticket number" at bounding box center [297, 123] width 45 height 8
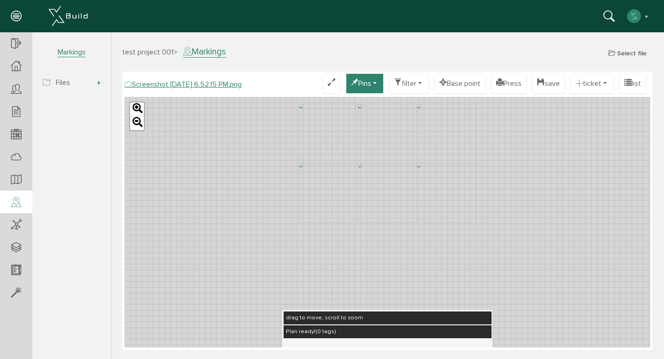
click at [363, 81] on button "Pins" at bounding box center [364, 83] width 37 height 19
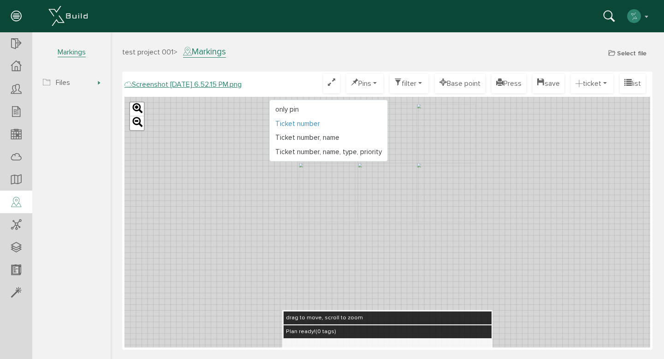
click at [310, 122] on link "Ticket number" at bounding box center [329, 124] width 118 height 14
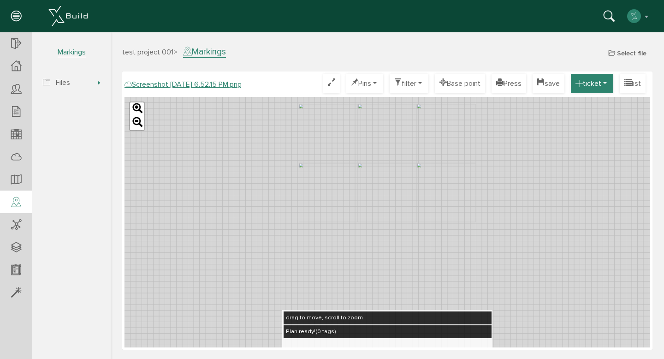
click at [599, 86] on button "ticket" at bounding box center [591, 83] width 42 height 19
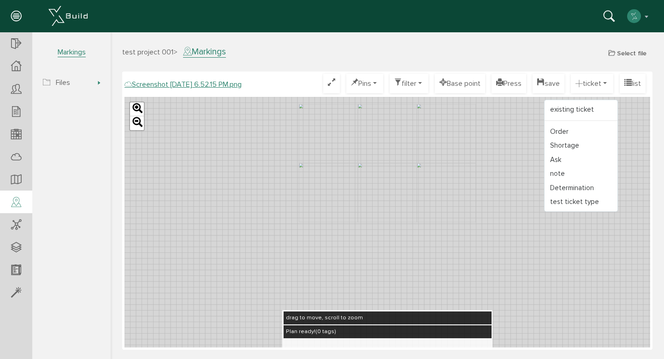
click at [563, 101] on div "existing ticket Order Shortage Ask note Determination test ticket type" at bounding box center [581, 156] width 74 height 112
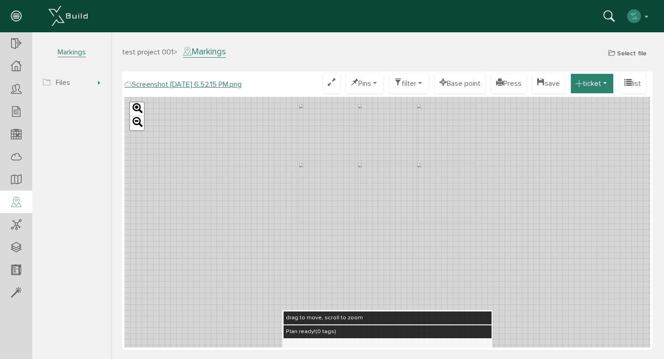
click at [589, 88] on button "ticket" at bounding box center [591, 83] width 42 height 19
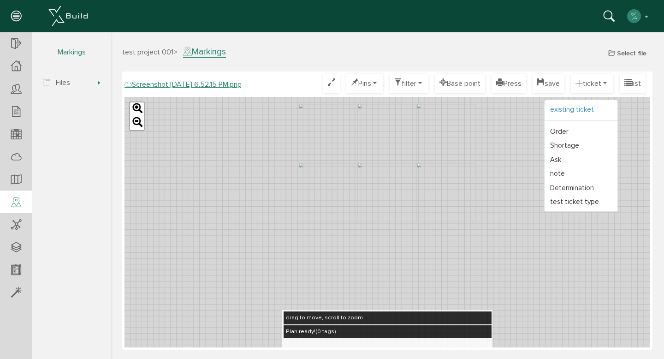
click at [576, 110] on font "existing ticket" at bounding box center [572, 109] width 44 height 8
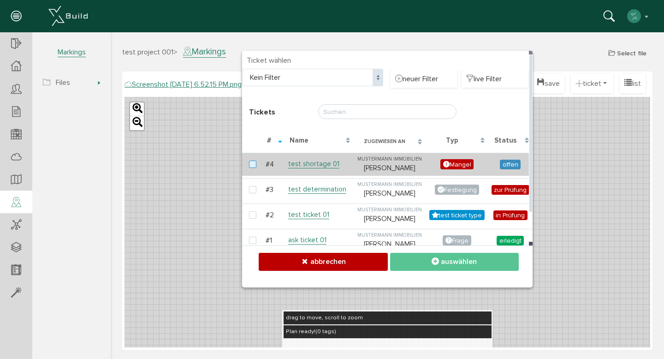
click at [253, 162] on label at bounding box center [254, 164] width 11 height 8
click at [253, 162] on input "checkbox" at bounding box center [252, 163] width 6 height 6
checkbox input "true"
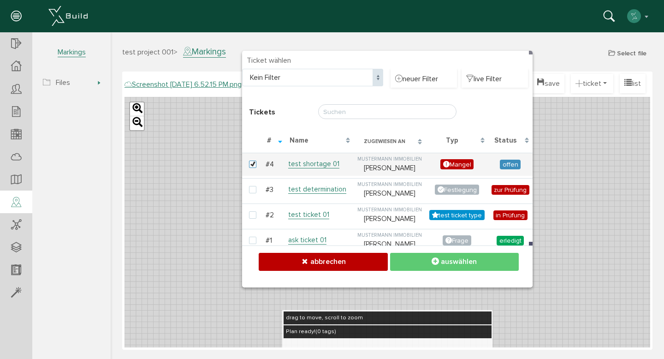
click at [438, 262] on icon at bounding box center [434, 261] width 7 height 9
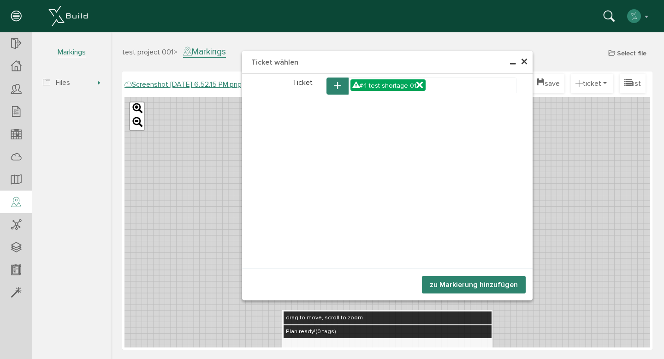
click at [456, 281] on button "zu Markierung hinzufügen" at bounding box center [474, 285] width 104 height 18
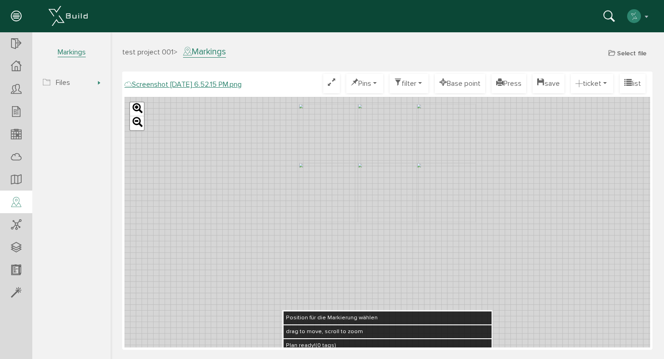
click at [376, 185] on div "Leaflet" at bounding box center [386, 222] width 525 height 250
click at [417, 195] on div "Leaflet" at bounding box center [386, 222] width 525 height 250
drag, startPoint x: 378, startPoint y: 184, endPoint x: 400, endPoint y: 216, distance: 38.7
click at [400, 215] on icon at bounding box center [399, 207] width 15 height 18
drag, startPoint x: 394, startPoint y: 202, endPoint x: 312, endPoint y: 185, distance: 84.2
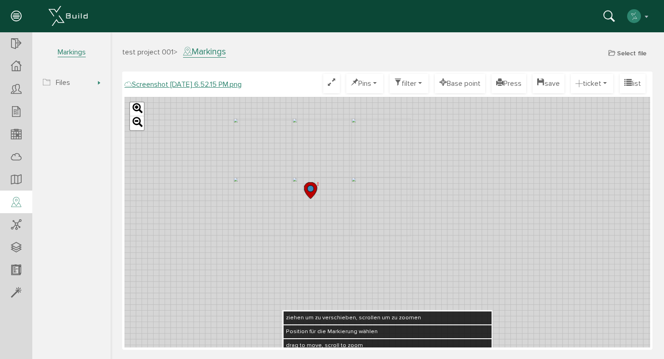
click at [312, 185] on circle at bounding box center [310, 188] width 6 height 6
click at [417, 163] on div "Leaflet" at bounding box center [386, 222] width 525 height 250
click at [445, 164] on div "Leaflet" at bounding box center [386, 222] width 525 height 250
click at [310, 188] on circle at bounding box center [310, 188] width 6 height 6
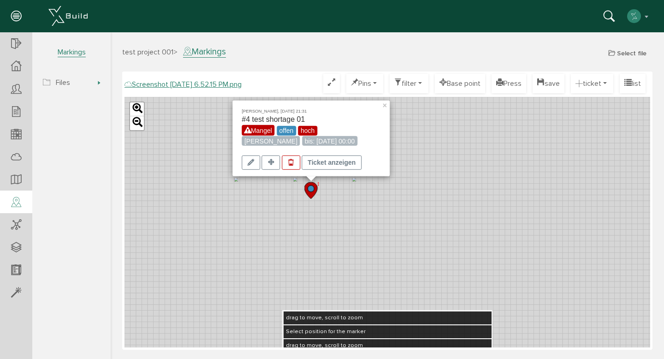
click at [310, 188] on circle at bounding box center [310, 188] width 6 height 6
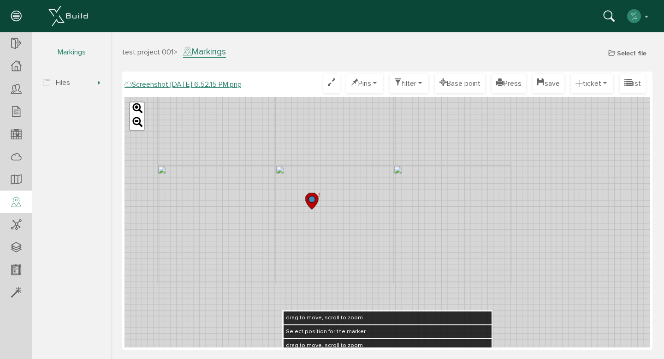
click at [310, 200] on circle at bounding box center [311, 199] width 6 height 6
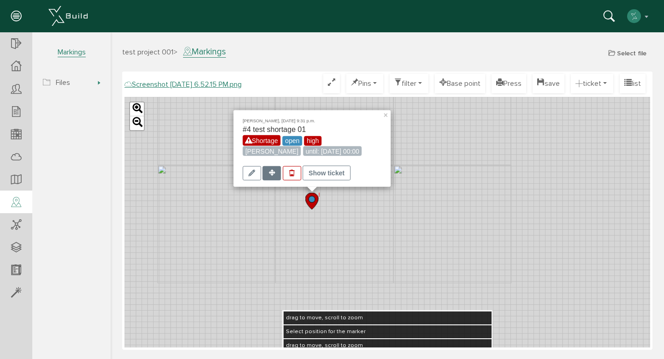
click at [271, 171] on icon at bounding box center [272, 172] width 6 height 6
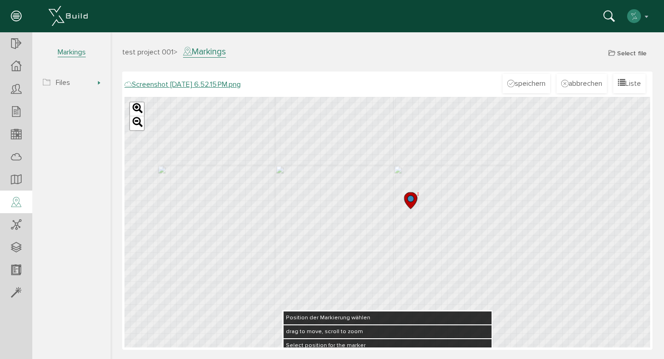
drag, startPoint x: 311, startPoint y: 204, endPoint x: 412, endPoint y: 204, distance: 100.5
click at [412, 204] on icon at bounding box center [410, 200] width 13 height 17
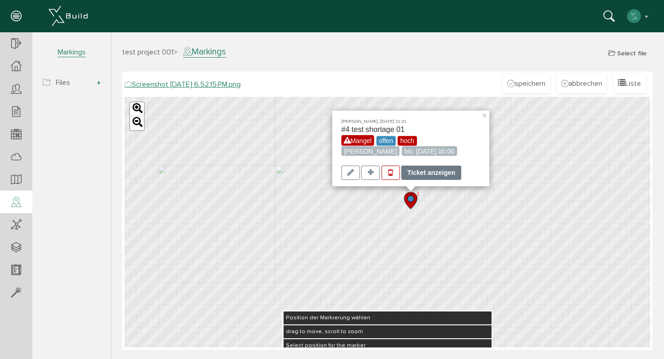
click at [421, 172] on div "Ticket anzeigen" at bounding box center [431, 172] width 60 height 14
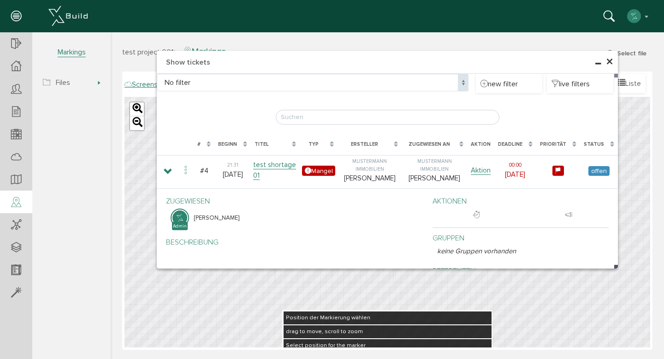
click at [612, 61] on font "×" at bounding box center [609, 62] width 7 height 18
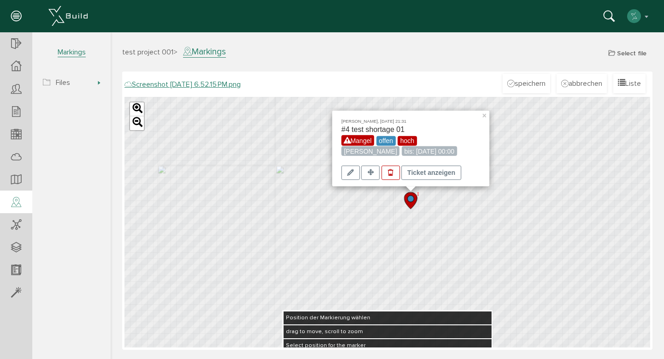
click at [69, 55] on font "Markings" at bounding box center [72, 51] width 28 height 9
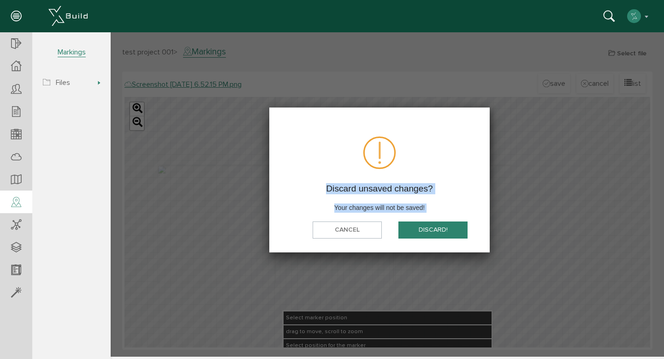
drag, startPoint x: 354, startPoint y: 219, endPoint x: 202, endPoint y: 224, distance: 152.2
click at [202, 32] on body "advanced search Search by date Search Deadline Browse previous versions Browse …" at bounding box center [387, 32] width 553 height 0
click at [202, 224] on div at bounding box center [387, 194] width 553 height 324
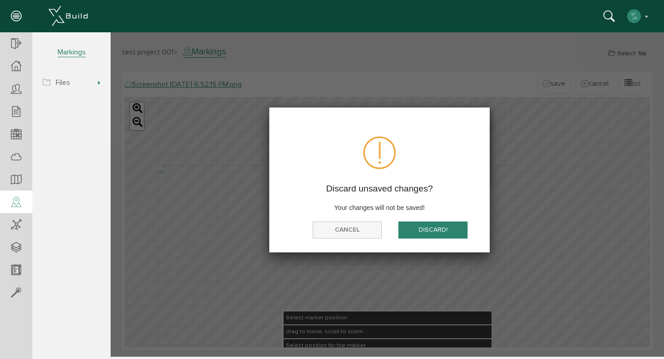
click at [318, 230] on button "Cancel" at bounding box center [346, 229] width 69 height 17
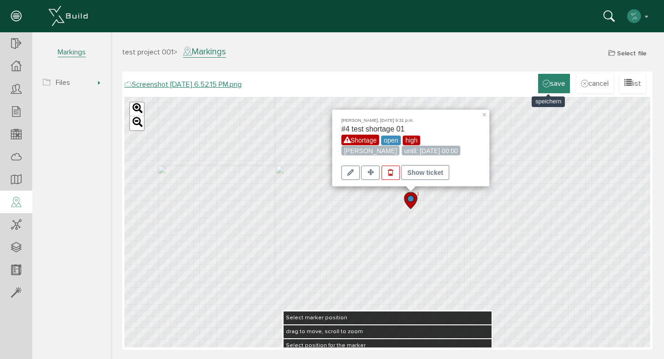
click at [550, 87] on font "save" at bounding box center [557, 83] width 15 height 9
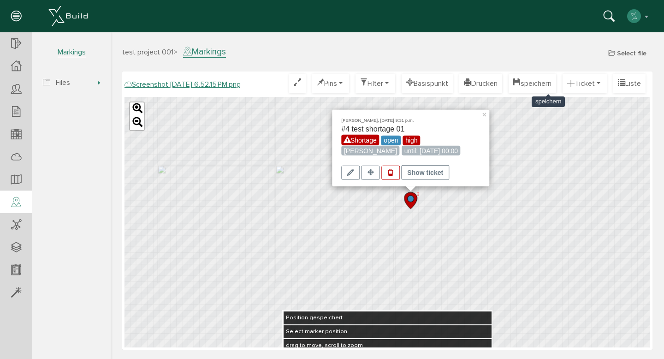
click at [80, 55] on font "Markings" at bounding box center [72, 51] width 28 height 9
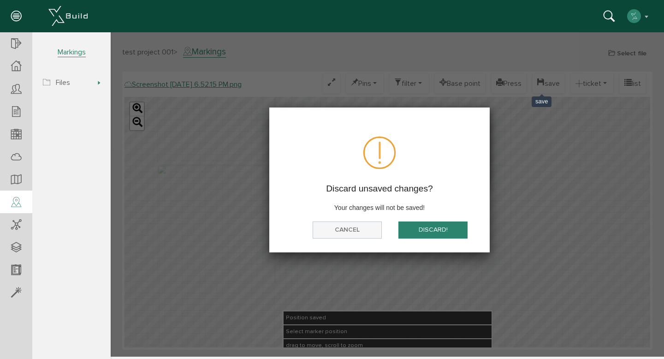
click at [354, 225] on button "Cancel" at bounding box center [346, 229] width 69 height 17
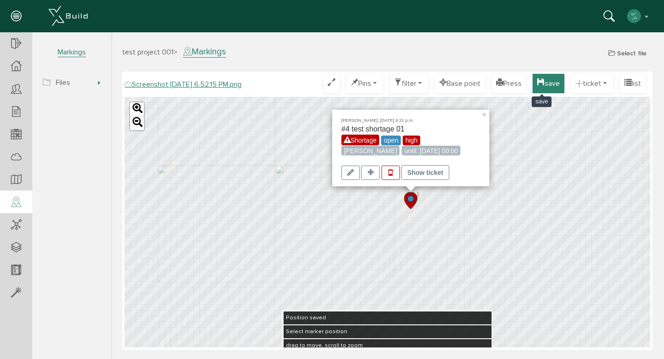
click at [549, 85] on font "save" at bounding box center [551, 83] width 15 height 9
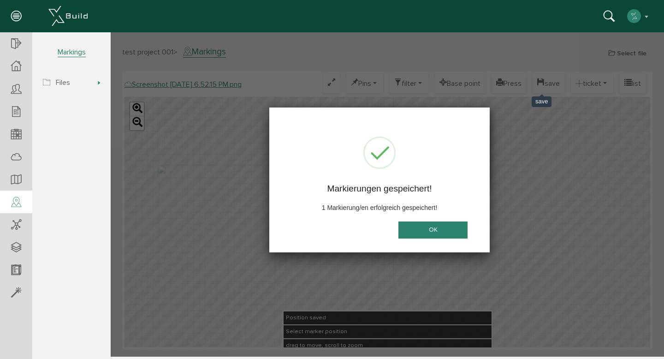
click at [450, 228] on button "OK" at bounding box center [432, 229] width 69 height 17
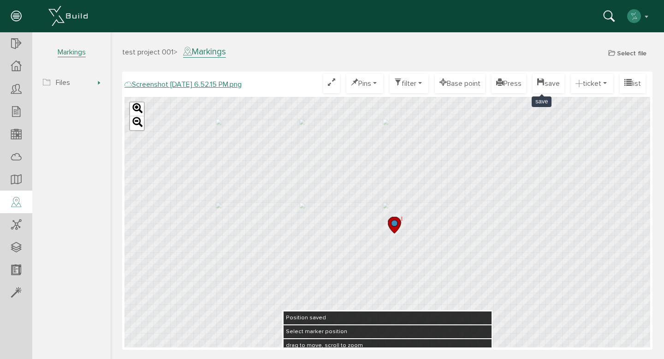
click at [72, 48] on font "Markings" at bounding box center [72, 51] width 28 height 9
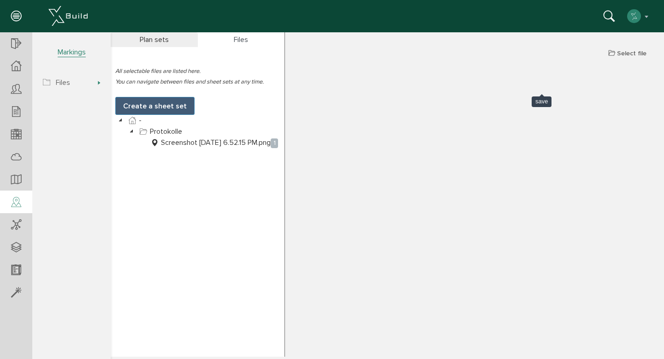
click at [474, 119] on div "test project 001 > Markings Select file Plan sets Files All selectable files ar…" at bounding box center [387, 201] width 553 height 310
click at [543, 101] on font "save" at bounding box center [541, 101] width 12 height 7
click at [360, 112] on div "test project 001 > Markings Select file Plan sets Files All selectable files ar…" at bounding box center [387, 201] width 553 height 310
click at [180, 42] on div "Plan sets" at bounding box center [154, 39] width 87 height 15
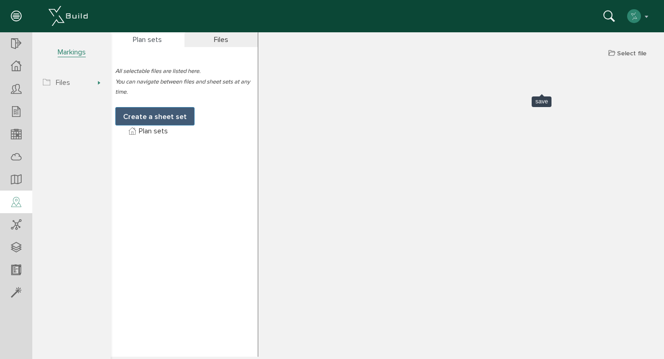
click at [239, 42] on div "Files" at bounding box center [221, 39] width 74 height 15
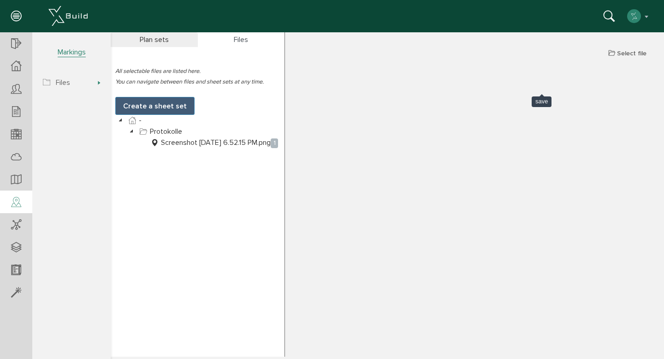
click at [184, 40] on div "Plan sets" at bounding box center [154, 39] width 87 height 15
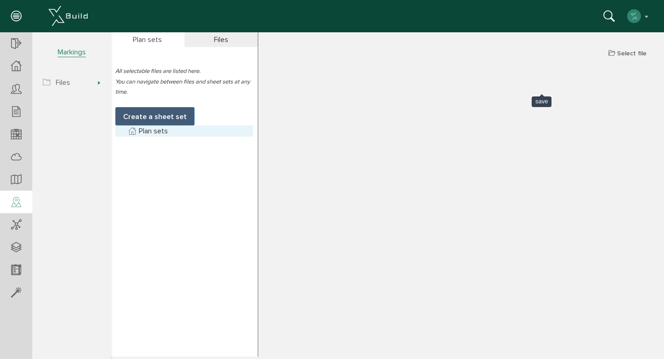
click at [163, 131] on font "Plan sets" at bounding box center [153, 130] width 29 height 9
click at [76, 82] on span "Files" at bounding box center [73, 82] width 76 height 18
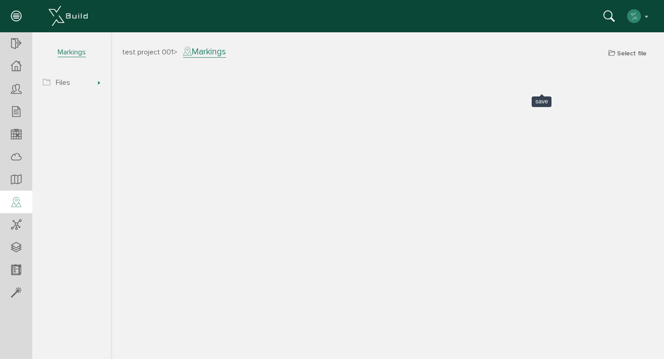
click at [194, 50] on font "Markings" at bounding box center [209, 51] width 34 height 11
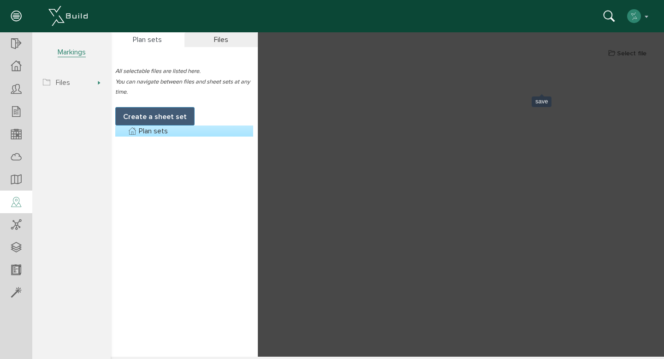
click at [193, 39] on div "Files" at bounding box center [221, 39] width 74 height 15
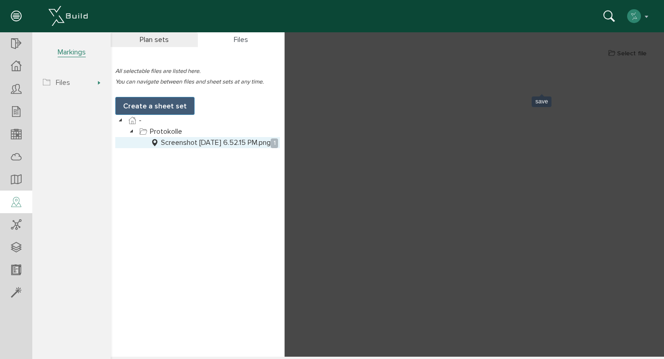
click at [184, 141] on font "Screenshot [DATE] 6.52.15 PM.png" at bounding box center [216, 142] width 110 height 9
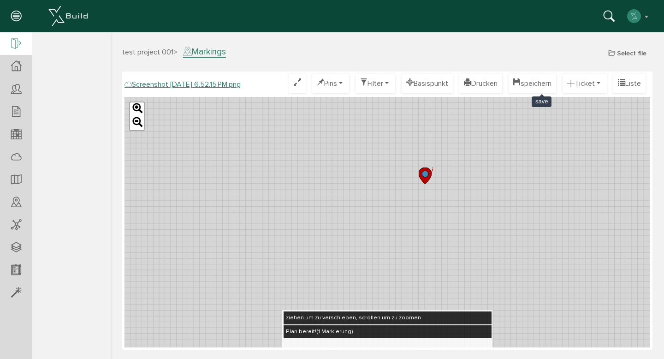
click at [16, 39] on icon at bounding box center [16, 44] width 10 height 13
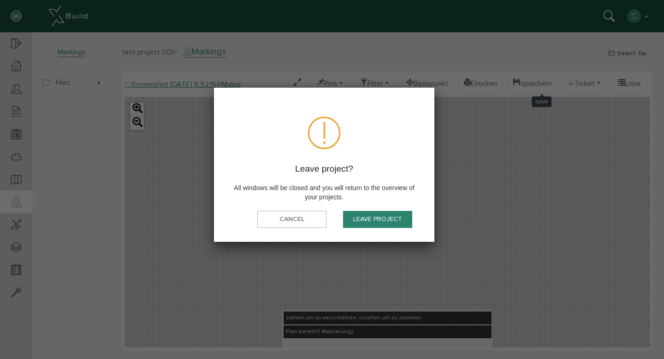
click at [375, 219] on font "Leave project" at bounding box center [377, 219] width 49 height 8
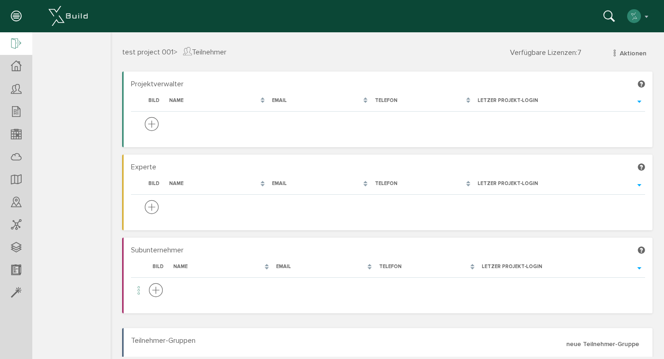
click at [11, 45] on icon at bounding box center [16, 44] width 10 height 13
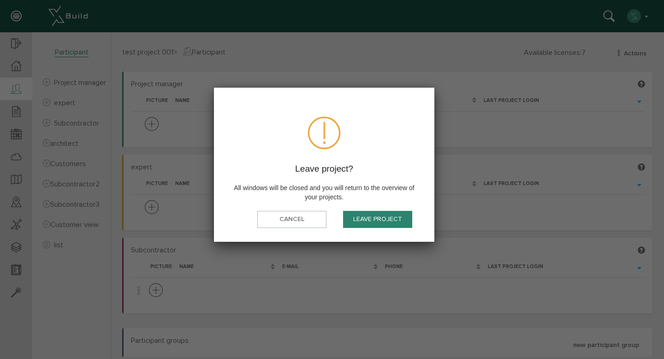
click at [368, 217] on font "Leave project" at bounding box center [377, 219] width 49 height 8
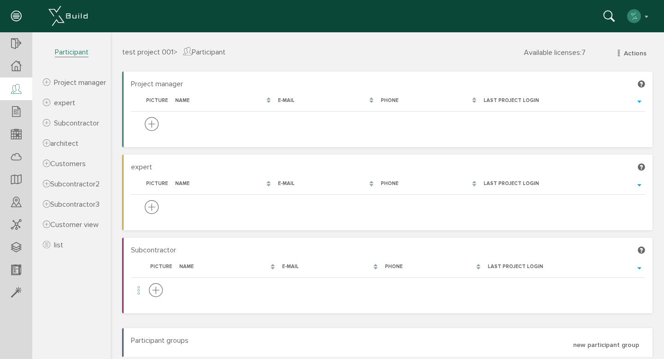
click at [74, 46] on span "Participant" at bounding box center [71, 47] width 78 height 30
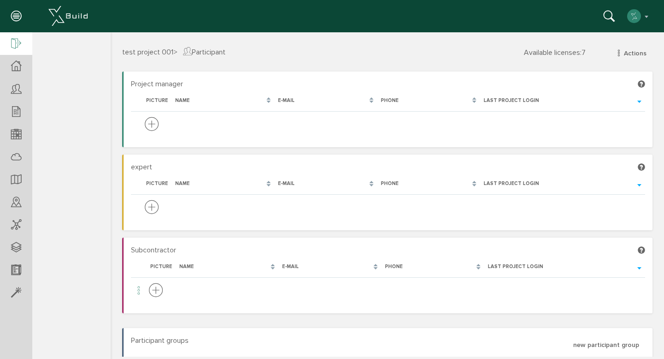
click at [20, 45] on icon at bounding box center [16, 44] width 10 height 13
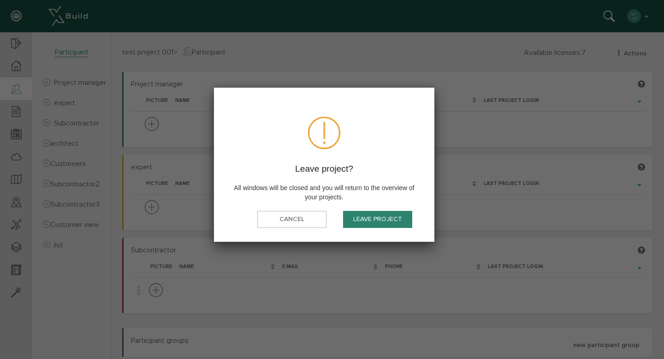
click at [365, 223] on font "Leave project" at bounding box center [377, 219] width 49 height 8
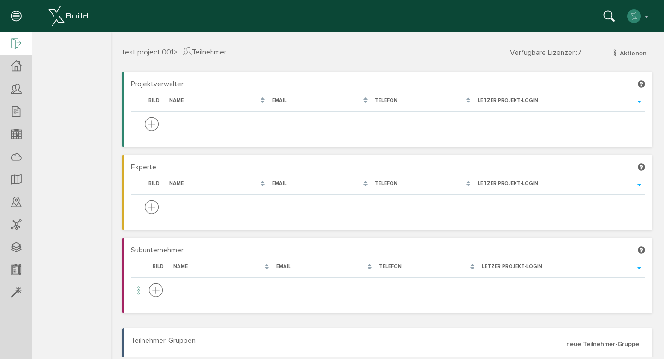
click at [16, 47] on icon at bounding box center [16, 44] width 10 height 13
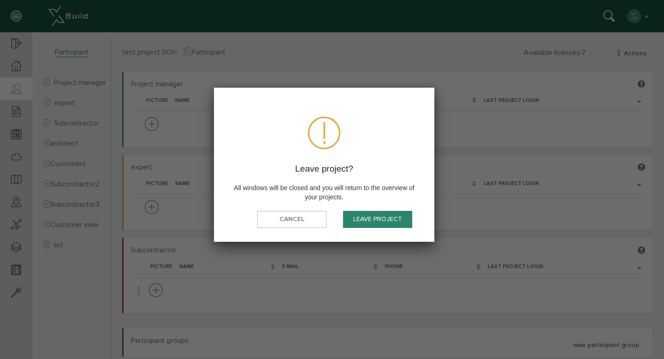
click at [371, 225] on button "Leave project" at bounding box center [377, 219] width 69 height 17
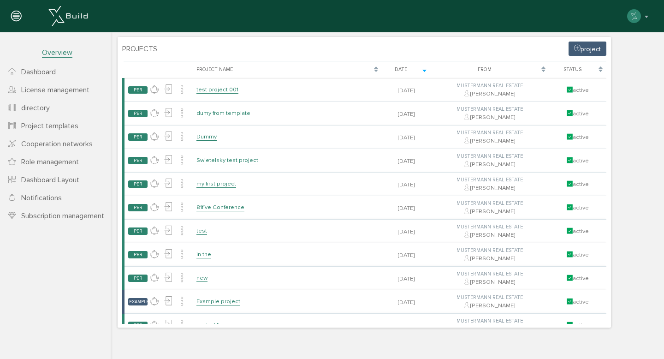
click at [42, 124] on font "Project templates" at bounding box center [49, 125] width 57 height 9
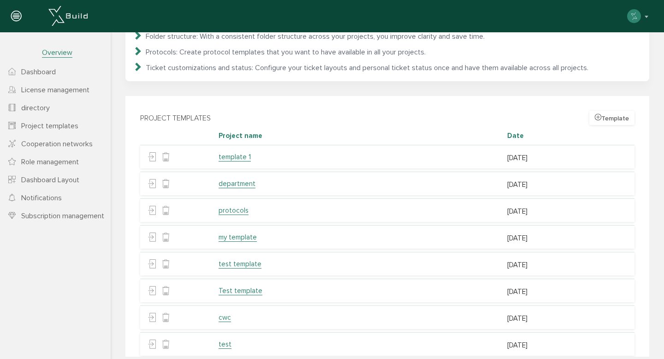
scroll to position [206, 0]
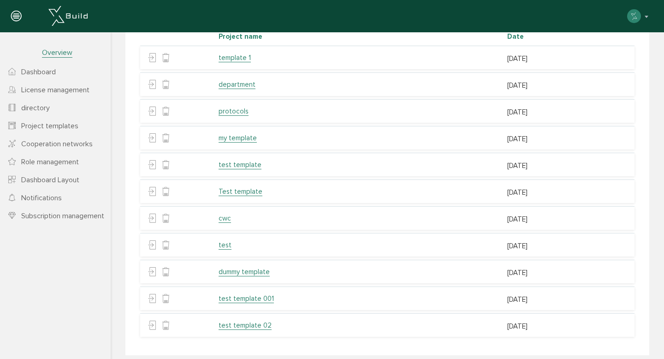
click at [232, 321] on font "test template 02" at bounding box center [244, 325] width 53 height 8
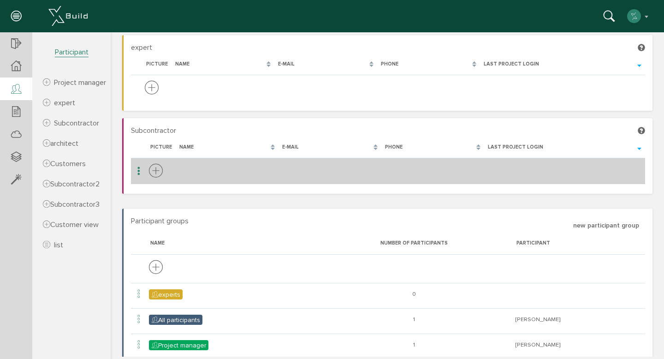
scroll to position [163, 0]
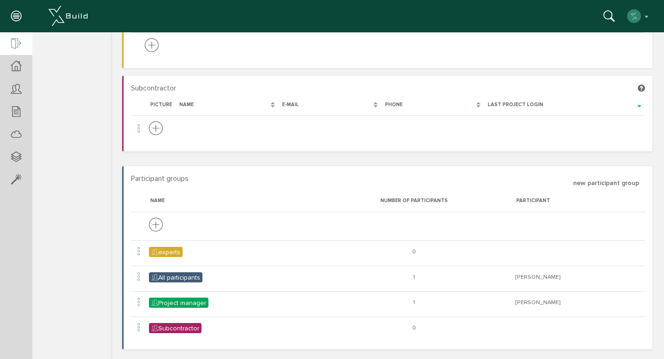
click at [20, 42] on icon at bounding box center [16, 44] width 10 height 13
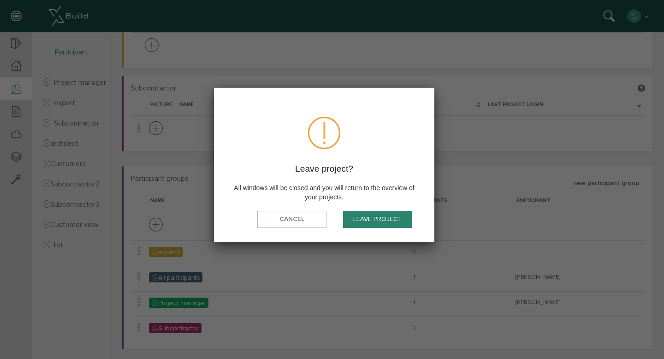
click at [368, 222] on font "Leave project" at bounding box center [377, 219] width 49 height 8
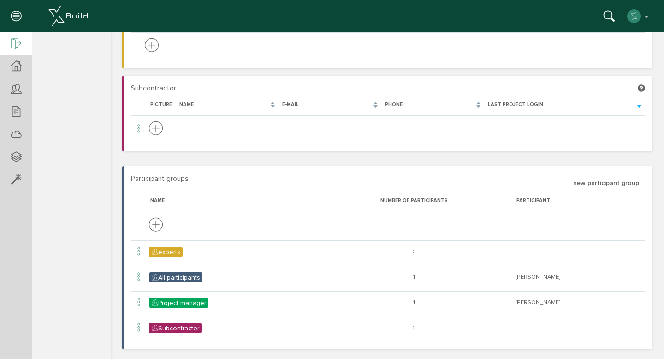
click at [15, 41] on icon at bounding box center [16, 44] width 10 height 13
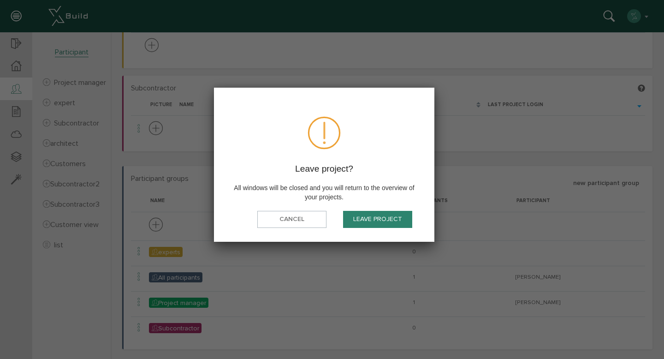
click at [385, 219] on font "Leave project" at bounding box center [377, 219] width 49 height 8
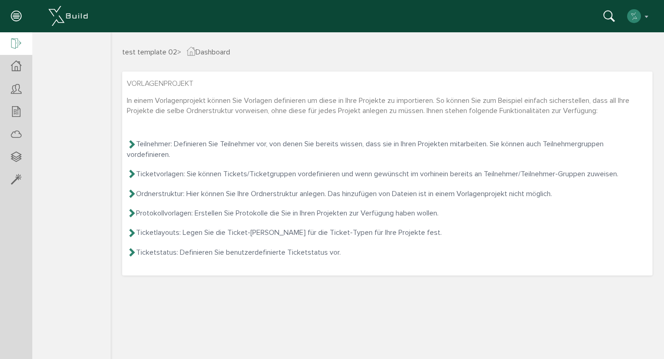
click at [6, 38] on div at bounding box center [16, 44] width 32 height 24
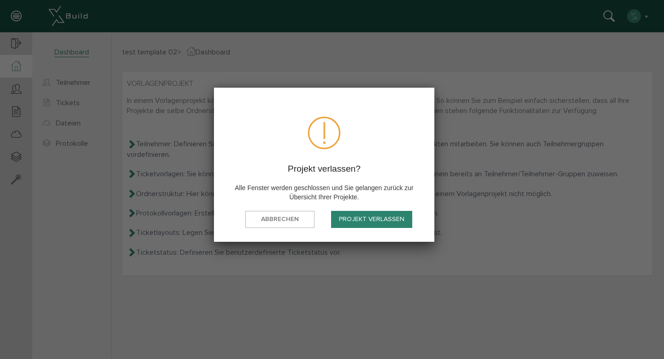
click at [357, 223] on button "Projekt verlassen" at bounding box center [371, 219] width 81 height 17
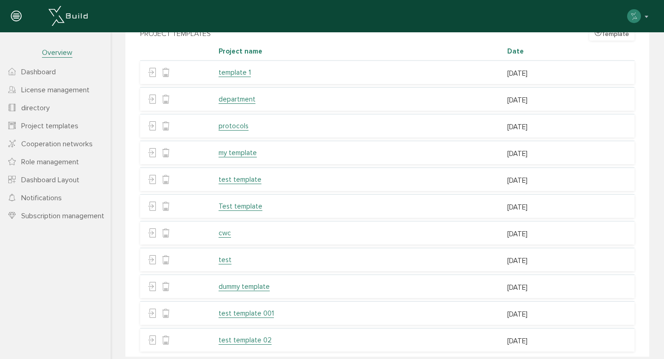
scroll to position [206, 0]
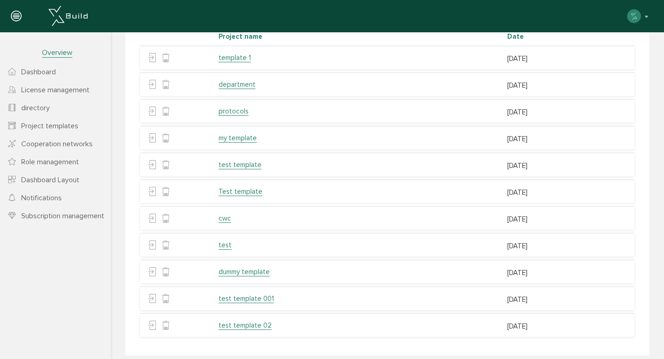
click at [245, 313] on td "test template 02" at bounding box center [358, 324] width 288 height 23
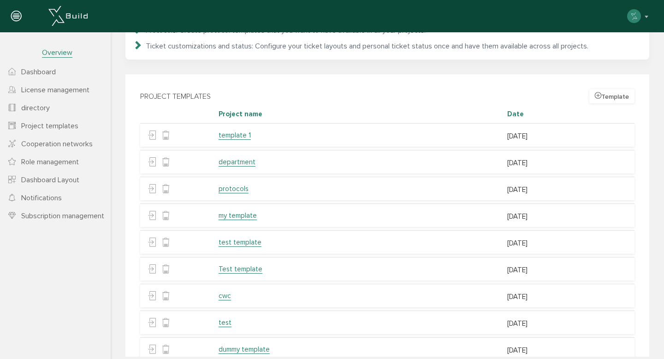
scroll to position [0, 0]
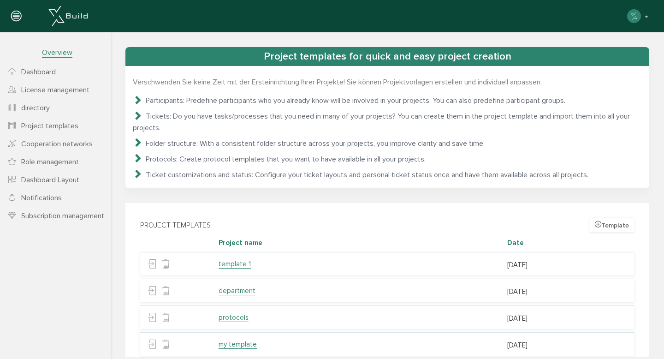
click at [54, 73] on font "Dashboard" at bounding box center [38, 71] width 35 height 9
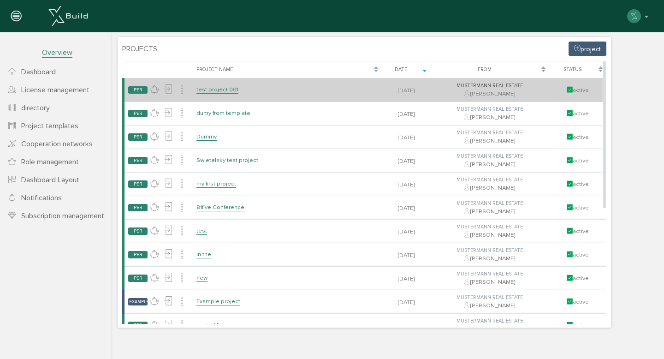
click at [236, 90] on td "test project 001" at bounding box center [287, 90] width 189 height 24
click at [228, 90] on font "test project 001" at bounding box center [217, 89] width 42 height 7
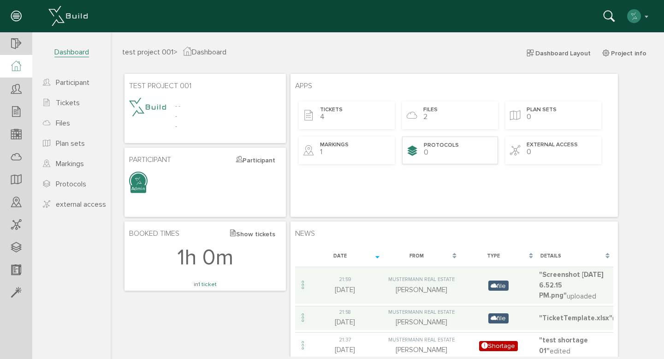
click at [436, 150] on div "Protocols 0" at bounding box center [450, 150] width 96 height 28
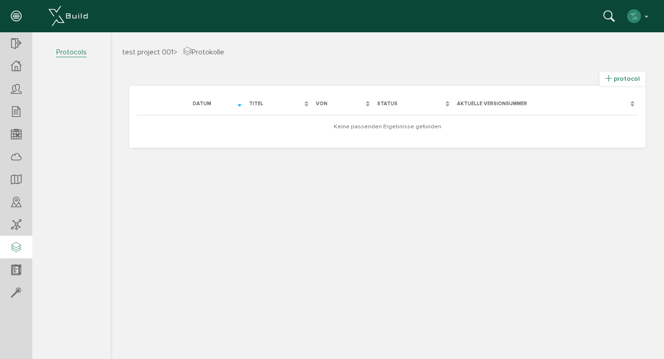
click at [623, 77] on font "protocol" at bounding box center [626, 79] width 26 height 8
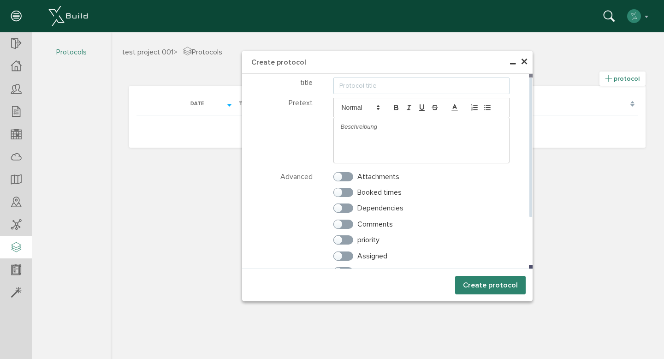
click at [370, 84] on input "text" at bounding box center [421, 85] width 176 height 17
type input "test portocol 01"
click at [350, 173] on label "Attachments" at bounding box center [366, 176] width 66 height 8
click at [339, 173] on input "Attachments" at bounding box center [336, 174] width 6 height 6
checkbox input "true"
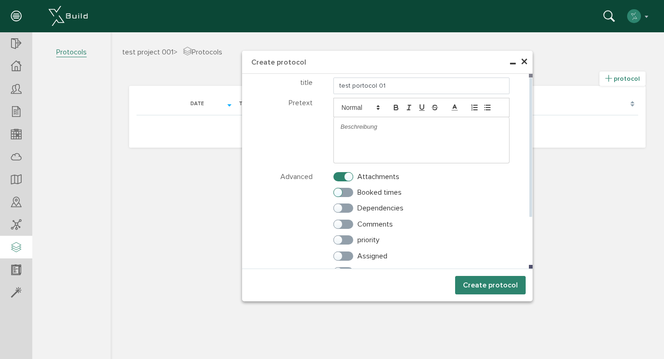
click at [349, 196] on label "Booked times" at bounding box center [367, 192] width 68 height 8
click at [339, 193] on input "Booked times" at bounding box center [336, 190] width 6 height 6
checkbox input "true"
click at [344, 212] on label "Dependencies" at bounding box center [368, 208] width 70 height 8
click at [339, 209] on input "Dependencies" at bounding box center [336, 206] width 6 height 6
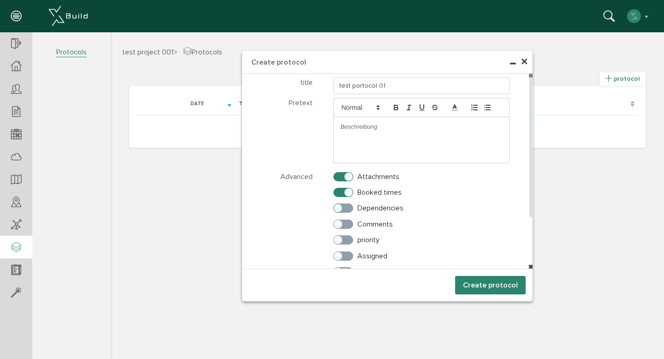
checkbox input "true"
click at [345, 220] on label "Comments" at bounding box center [362, 224] width 59 height 8
click at [339, 220] on input "Comments" at bounding box center [336, 222] width 6 height 6
checkbox input "true"
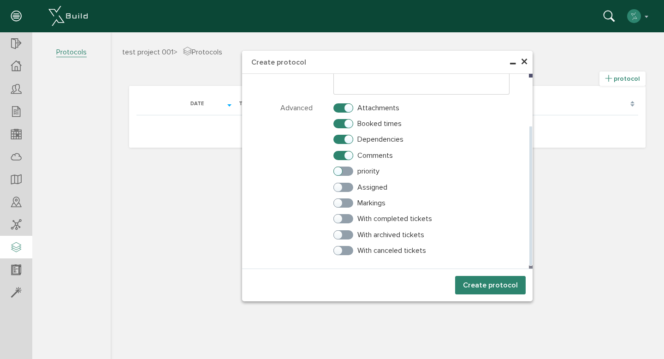
click at [347, 174] on label "priority" at bounding box center [356, 171] width 46 height 8
click at [339, 172] on input "priority" at bounding box center [336, 169] width 6 height 6
checkbox input "true"
click at [349, 191] on label "Assigned" at bounding box center [360, 187] width 54 height 8
click at [339, 188] on input "Assigned" at bounding box center [336, 185] width 6 height 6
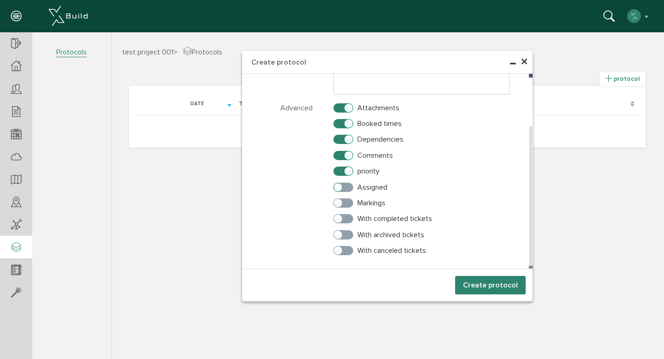
checkbox input "true"
click at [347, 205] on label "Markings" at bounding box center [359, 203] width 52 height 8
click at [339, 204] on input "Markings" at bounding box center [336, 201] width 6 height 6
checkbox input "true"
click at [348, 221] on label "With completed tickets" at bounding box center [382, 218] width 99 height 8
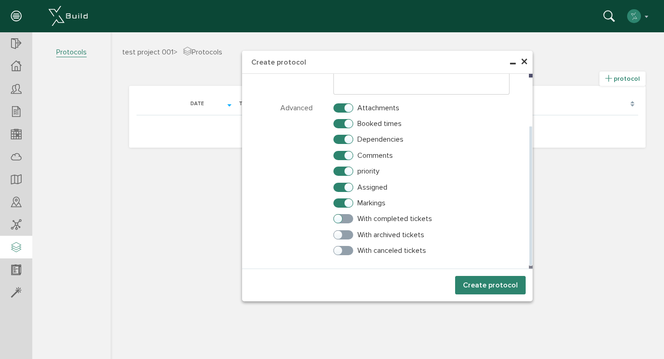
click at [339, 219] on input "With completed tickets" at bounding box center [336, 216] width 6 height 6
checkbox input "true"
click at [347, 235] on label "With archived tickets" at bounding box center [378, 234] width 91 height 8
click at [339, 235] on input "With archived tickets" at bounding box center [336, 232] width 6 height 6
checkbox input "true"
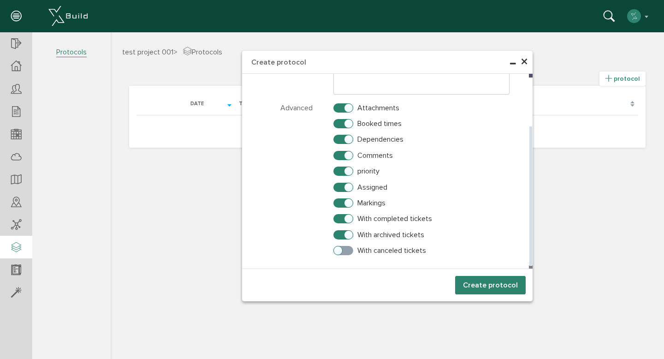
click at [349, 251] on label "With canceled tickets" at bounding box center [379, 250] width 93 height 8
click at [339, 251] on input "With canceled tickets" at bounding box center [336, 248] width 6 height 6
checkbox input "true"
click at [464, 282] on button "Create protocol" at bounding box center [490, 285] width 71 height 18
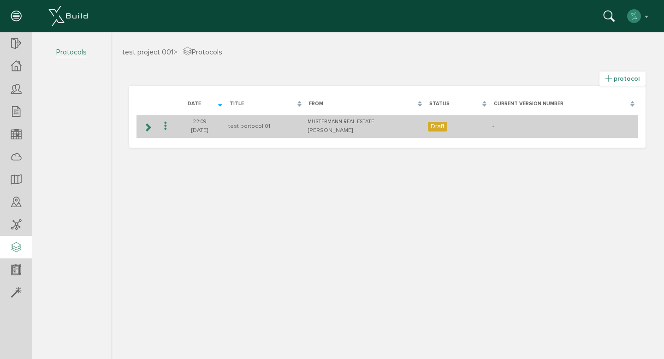
click at [147, 129] on icon at bounding box center [147, 126] width 9 height 7
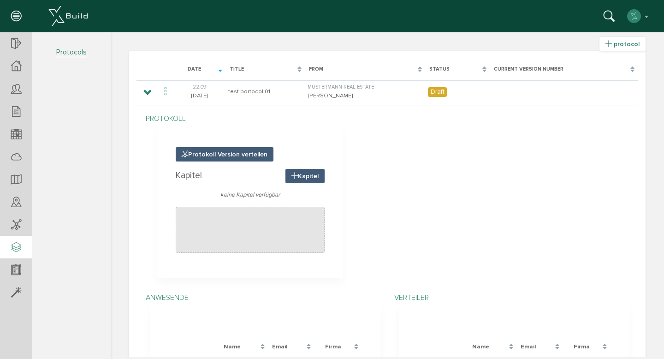
scroll to position [24, 0]
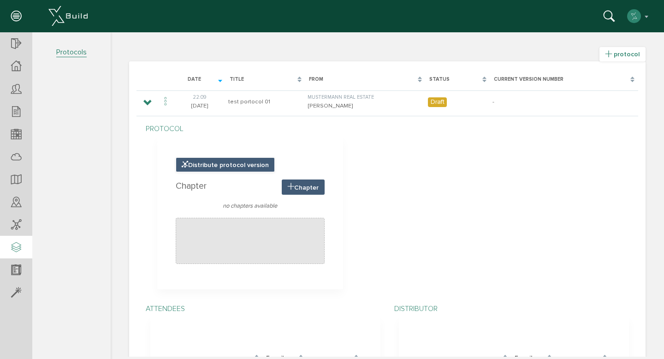
click at [238, 164] on font "Distribute protocol version" at bounding box center [228, 165] width 81 height 8
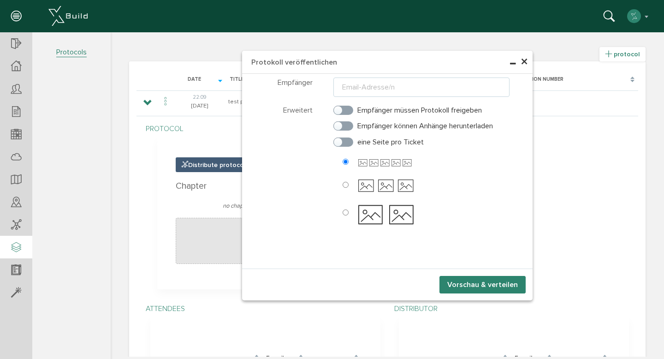
click at [344, 187] on input "radio" at bounding box center [345, 185] width 6 height 6
radio input "true"
click at [346, 210] on div at bounding box center [421, 205] width 176 height 19
click at [345, 107] on label "Recipients must release the protocol" at bounding box center [403, 110] width 141 height 8
click at [339, 107] on input "Recipients must release the protocol" at bounding box center [336, 108] width 6 height 6
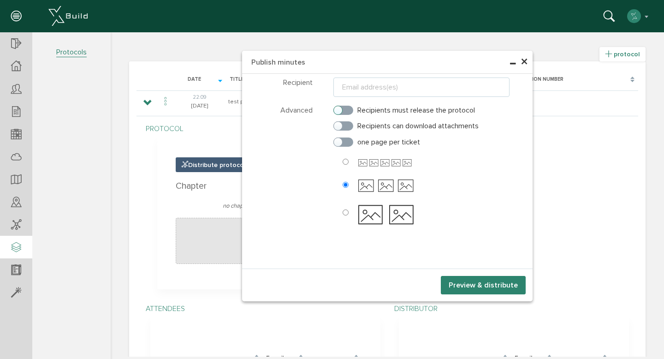
checkbox input "true"
click at [341, 122] on label "Recipients can download attachments" at bounding box center [405, 126] width 145 height 8
click at [339, 122] on input "Recipients can download attachments" at bounding box center [336, 124] width 6 height 6
checkbox input "true"
click at [344, 140] on label "one page per ticket" at bounding box center [376, 142] width 87 height 8
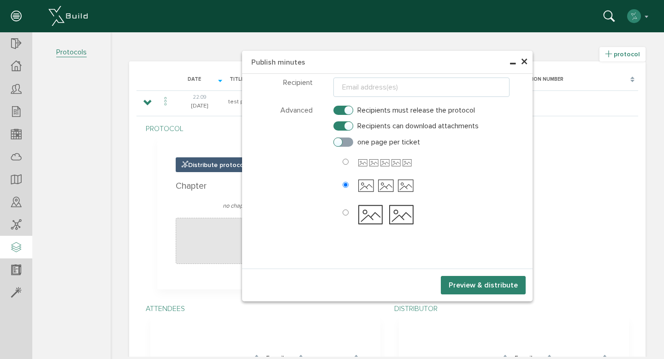
click at [339, 140] on input "one page per ticket" at bounding box center [336, 140] width 6 height 6
checkbox input "true"
click at [342, 160] on input "radio" at bounding box center [345, 162] width 6 height 6
radio input "true"
click at [342, 183] on input "radio" at bounding box center [345, 185] width 6 height 6
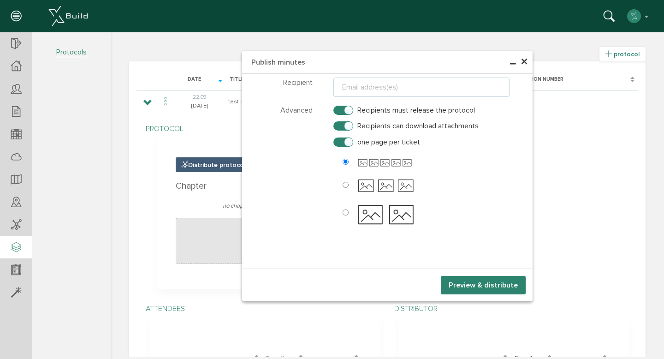
radio input "true"
click at [465, 278] on button "Preview & distribute" at bounding box center [483, 285] width 85 height 18
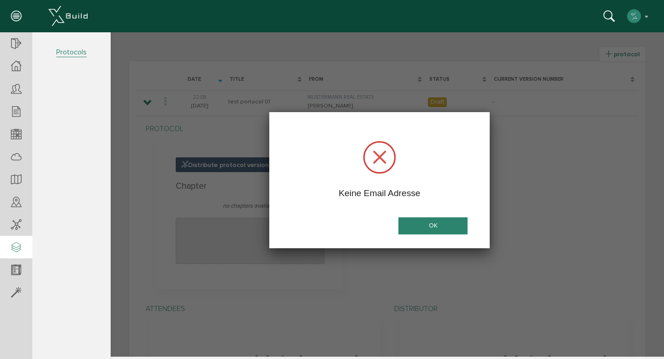
scroll to position [0, 0]
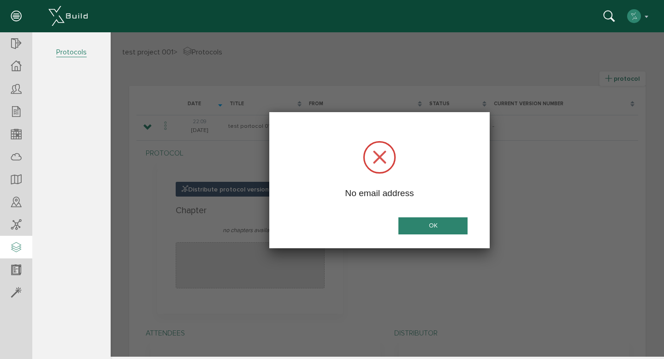
click at [427, 227] on button "OK" at bounding box center [432, 225] width 69 height 17
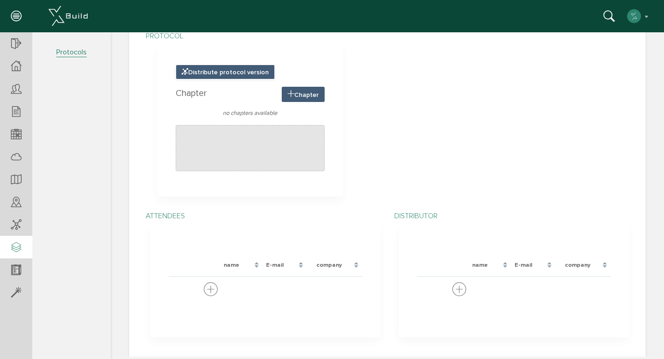
scroll to position [127, 0]
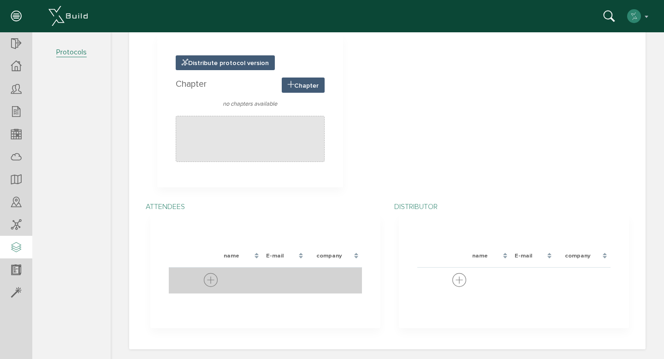
click at [211, 277] on icon at bounding box center [211, 280] width 14 height 17
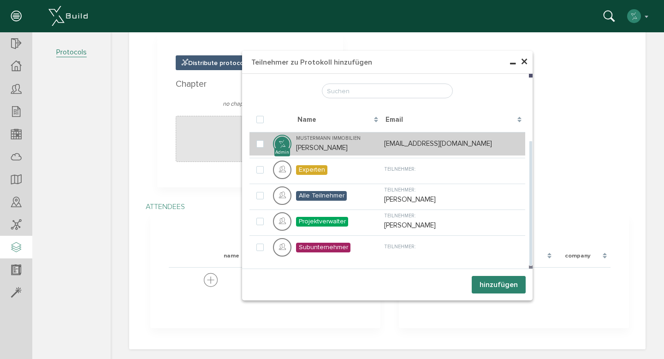
click at [336, 143] on td "Mustermann Immobilien Maximilian Musterfrau" at bounding box center [338, 144] width 88 height 24
checkbox input "true"
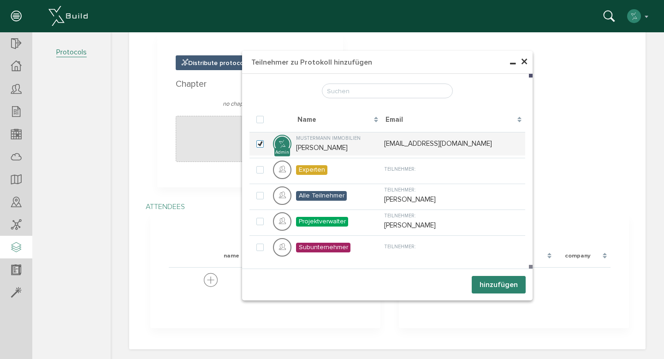
click at [494, 285] on button "hinzufügen" at bounding box center [498, 285] width 54 height 18
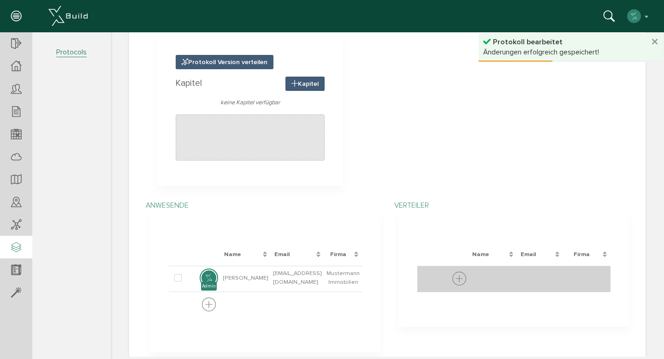
click at [460, 281] on icon at bounding box center [459, 278] width 14 height 17
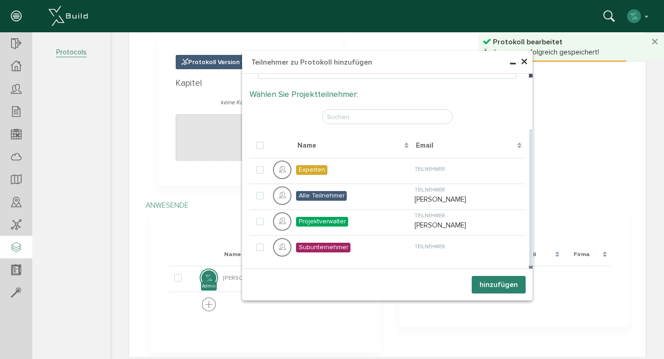
scroll to position [152, 0]
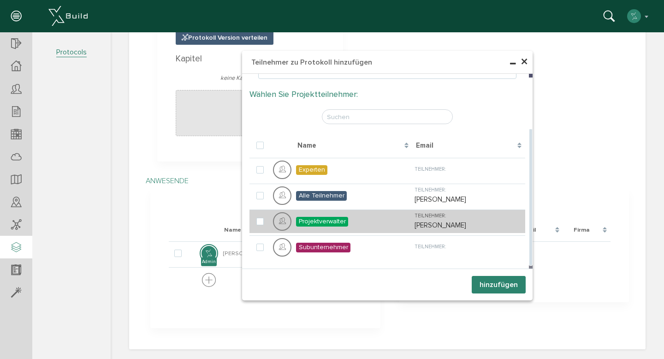
click at [383, 218] on td "Projektverwalter" at bounding box center [353, 221] width 118 height 24
checkbox input "true"
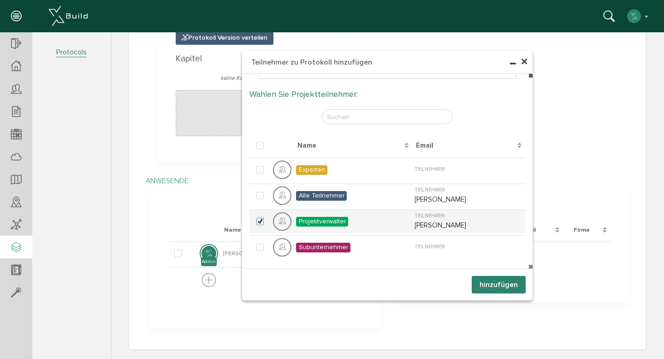
click at [486, 280] on button "hinzufügen" at bounding box center [498, 285] width 54 height 18
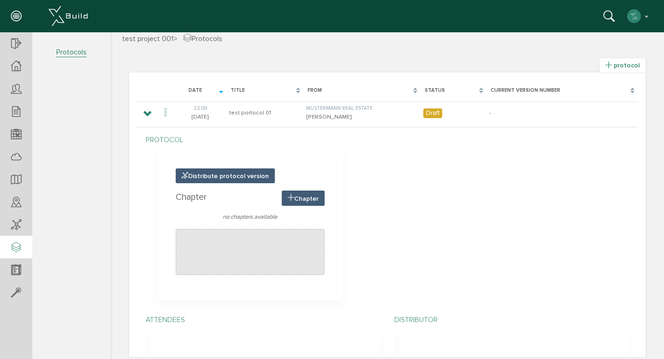
scroll to position [0, 0]
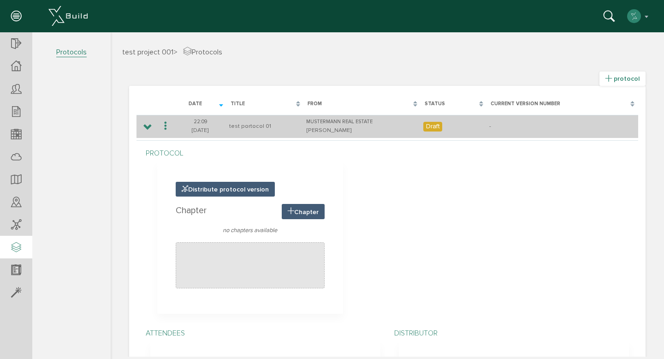
click at [427, 126] on font "Draft" at bounding box center [433, 126] width 14 height 8
click at [163, 124] on icon at bounding box center [165, 126] width 11 height 12
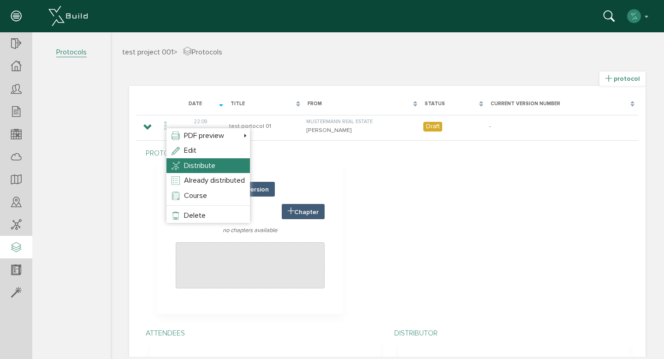
click at [216, 167] on li "Distribute" at bounding box center [207, 165] width 83 height 15
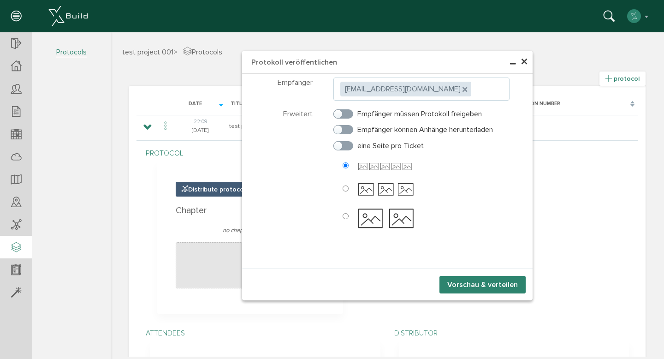
click at [191, 182] on div "× Protokoll veröffentlichen Teilnehmer wählen Teilnehmer Email-Kontakte wählen …" at bounding box center [387, 194] width 553 height 324
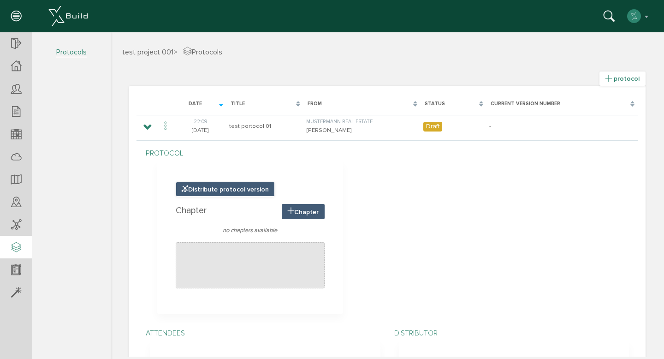
click at [246, 194] on span "Distribute protocol version" at bounding box center [225, 189] width 99 height 15
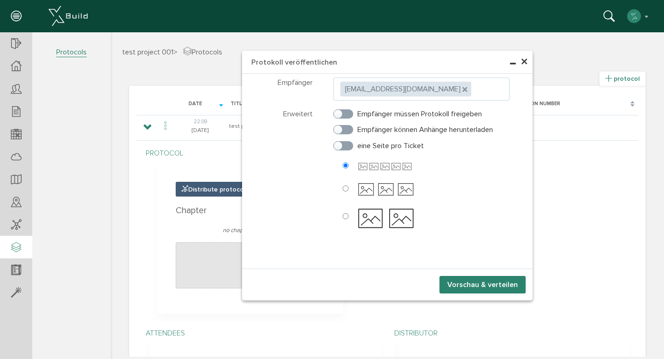
click at [171, 186] on div "× Protokoll veröffentlichen Teilnehmer wählen Teilnehmer Email-Kontakte wählen …" at bounding box center [387, 194] width 553 height 324
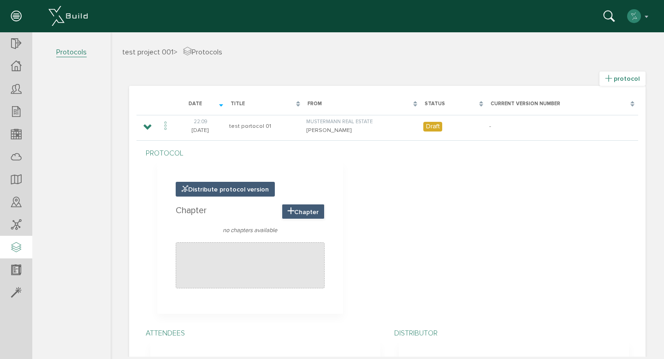
click at [310, 214] on font "Chapter" at bounding box center [306, 212] width 24 height 8
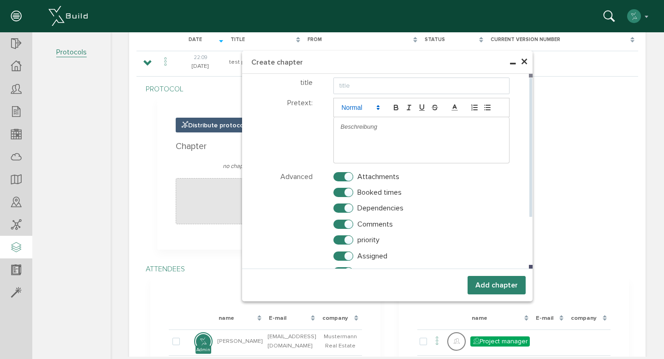
scroll to position [62, 0]
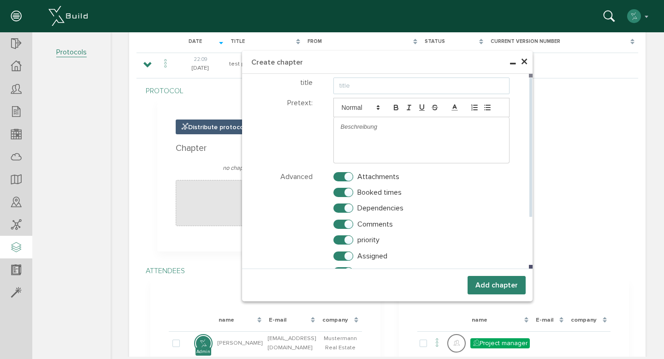
click at [378, 86] on input "text" at bounding box center [421, 85] width 176 height 17
type input "test chapter 01"
click at [479, 277] on button "Add chapter" at bounding box center [496, 285] width 58 height 18
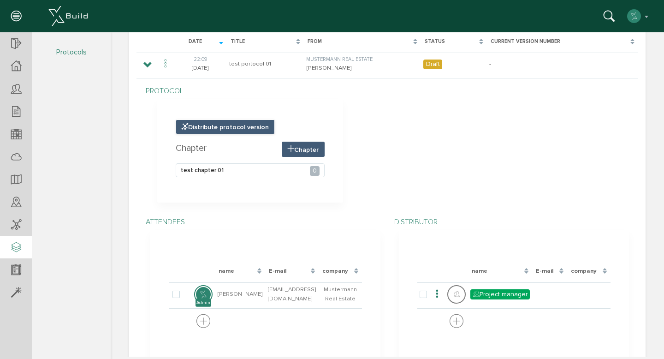
click at [218, 127] on font "Distribute protocol version" at bounding box center [228, 127] width 81 height 8
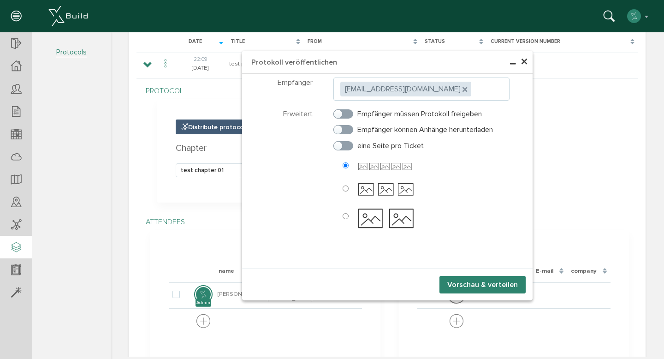
click at [165, 164] on div "× Protokoll veröffentlichen Teilnehmer wählen Teilnehmer Email-Kontakte wählen …" at bounding box center [387, 132] width 553 height 324
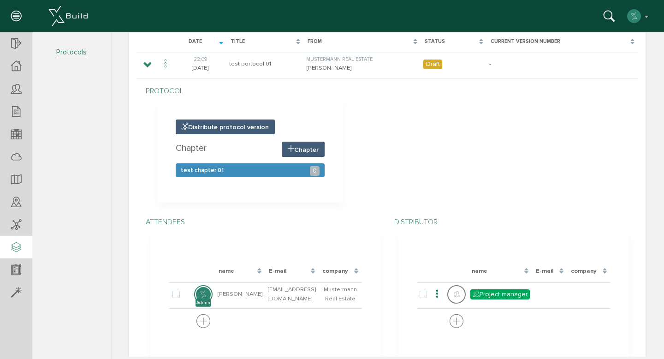
click at [226, 175] on div "test chapter 01 0" at bounding box center [250, 170] width 149 height 14
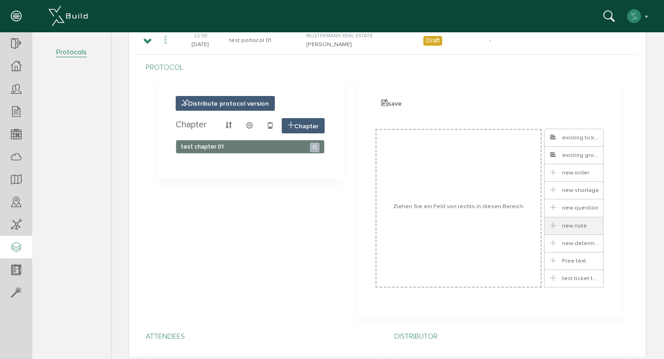
scroll to position [85, 0]
click at [562, 193] on font "new shortage" at bounding box center [580, 190] width 37 height 7
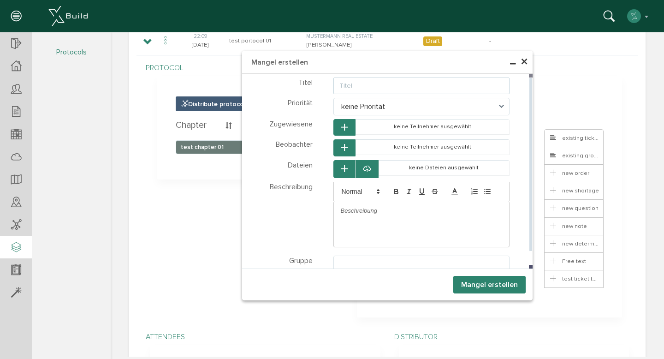
click at [349, 82] on input "text" at bounding box center [421, 85] width 176 height 17
type input "test shortage 02"
click at [420, 106] on span "keine Priorität" at bounding box center [421, 107] width 176 height 18
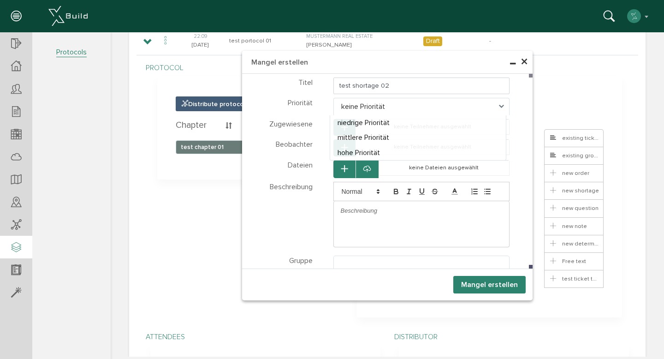
select select "medium"
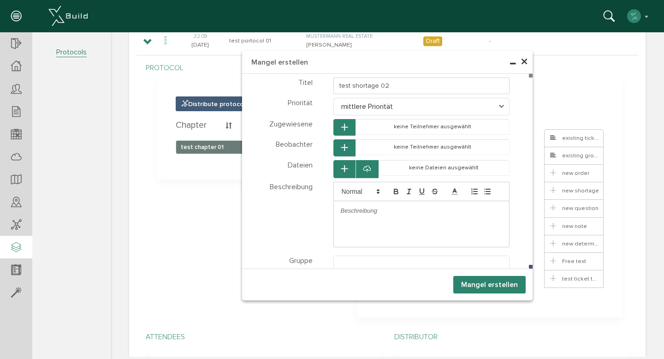
click at [481, 285] on button "Mangel erstellen" at bounding box center [489, 285] width 72 height 18
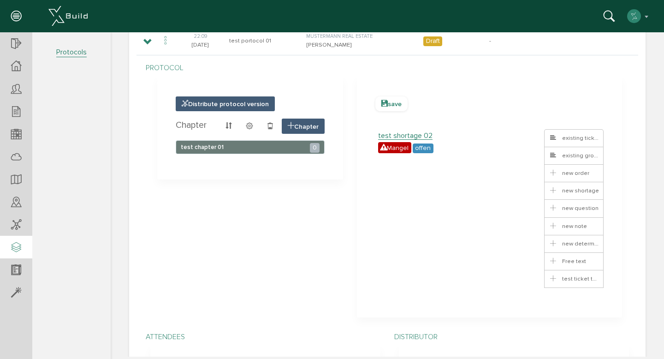
click at [382, 106] on icon at bounding box center [384, 104] width 6 height 8
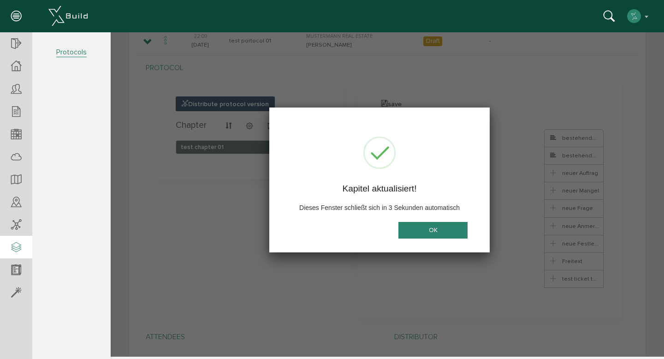
click at [418, 224] on button "OK" at bounding box center [432, 229] width 69 height 17
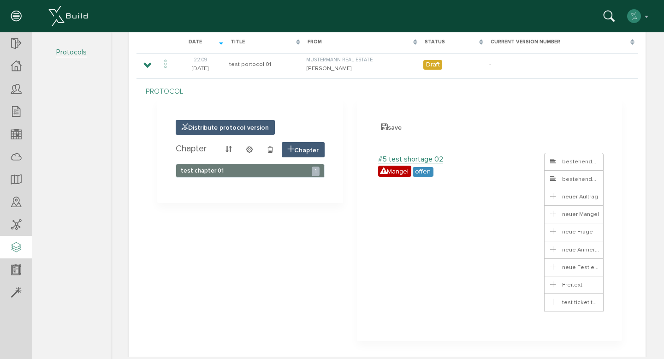
scroll to position [64, 0]
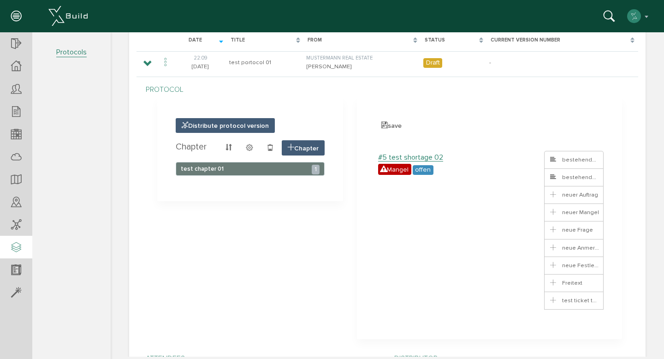
click at [494, 210] on ul "#5 test shortage 02 * ? Mangel offen Klasse Name taskAlready-1758125579511 1 0 …" at bounding box center [458, 230] width 167 height 159
click at [225, 147] on span at bounding box center [230, 148] width 14 height 14
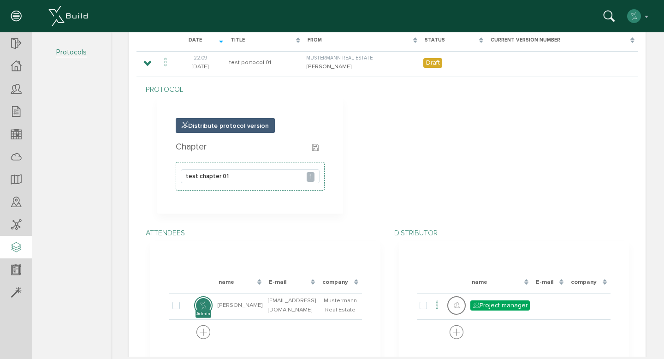
click at [278, 218] on div "protocol Distribute protocol version Chapter Chapter test chapter 01 1 save #5 …" at bounding box center [387, 150] width 497 height 143
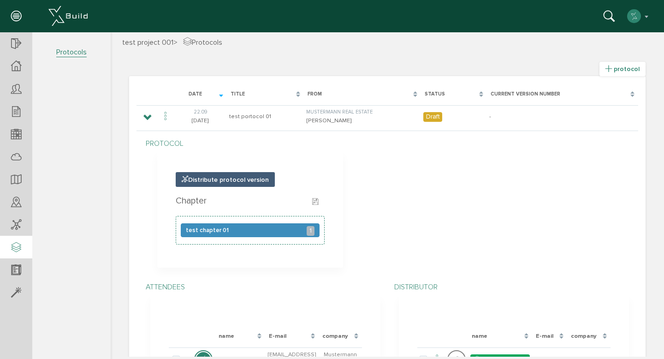
scroll to position [5, 0]
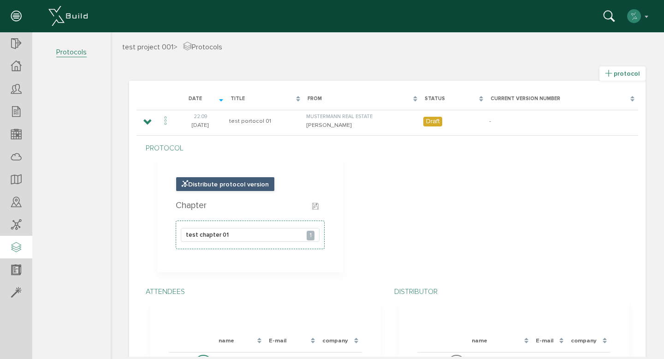
click at [262, 186] on font "Distribute protocol version" at bounding box center [228, 184] width 81 height 8
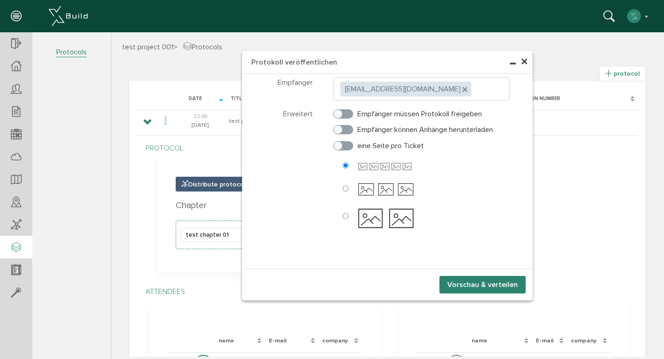
click at [521, 60] on span "×" at bounding box center [523, 62] width 7 height 18
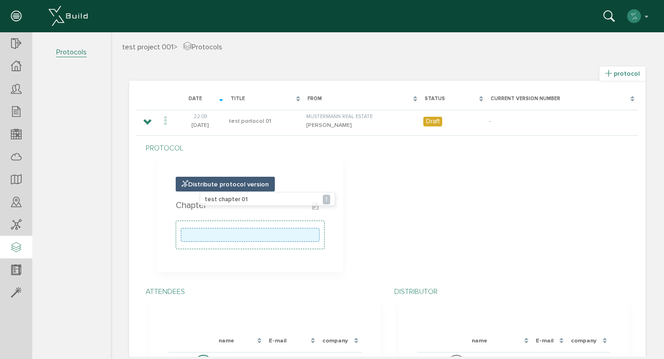
drag, startPoint x: 265, startPoint y: 233, endPoint x: 283, endPoint y: 198, distance: 39.6
click at [259, 265] on section "Distribute protocol version Chapter Chapter test chapter 01 1" at bounding box center [250, 214] width 186 height 116
click at [207, 49] on font "Protocols" at bounding box center [207, 46] width 30 height 9
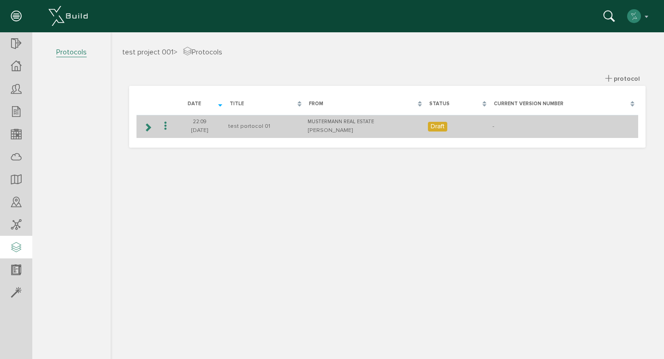
click at [163, 125] on icon at bounding box center [165, 126] width 11 height 12
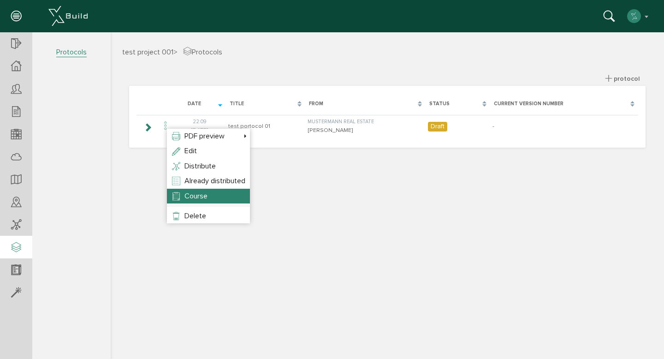
click at [186, 201] on li "Course" at bounding box center [208, 195] width 83 height 15
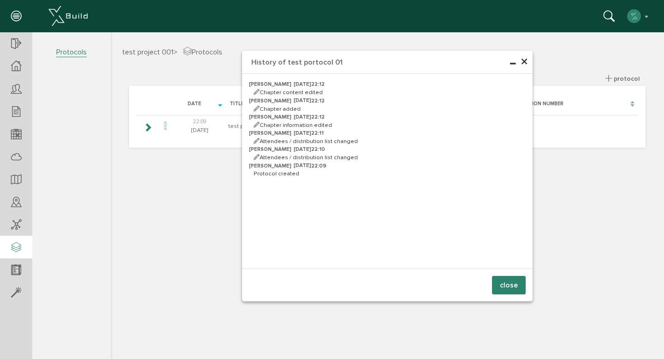
click at [498, 282] on button "close" at bounding box center [509, 285] width 34 height 18
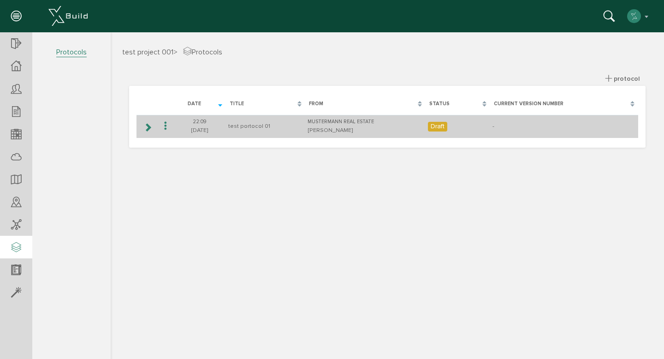
click at [436, 123] on font "Draft" at bounding box center [437, 126] width 14 height 8
click at [359, 123] on font "Mustermann Real Estate" at bounding box center [340, 121] width 66 height 6
click at [165, 123] on icon at bounding box center [165, 126] width 11 height 12
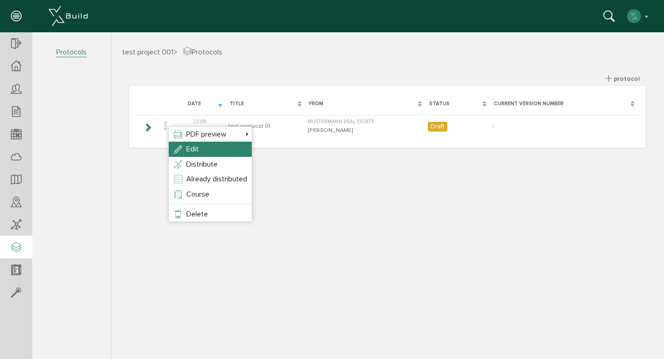
click at [200, 147] on li "Edit" at bounding box center [210, 148] width 83 height 15
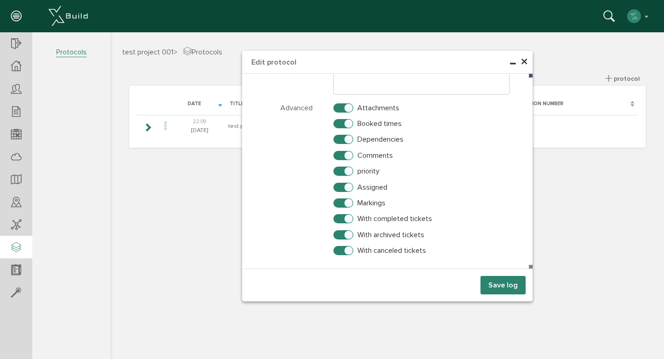
click at [523, 64] on font "×" at bounding box center [523, 62] width 7 height 18
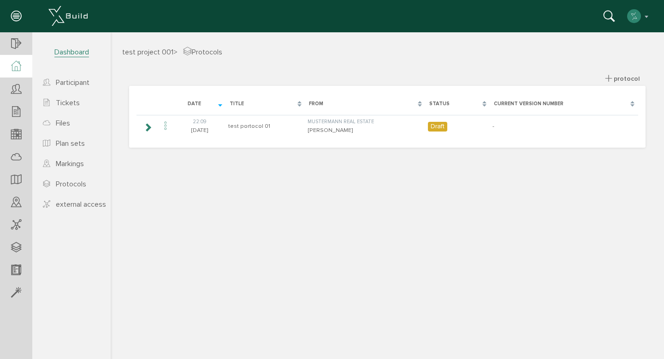
click at [14, 70] on icon at bounding box center [16, 66] width 10 height 11
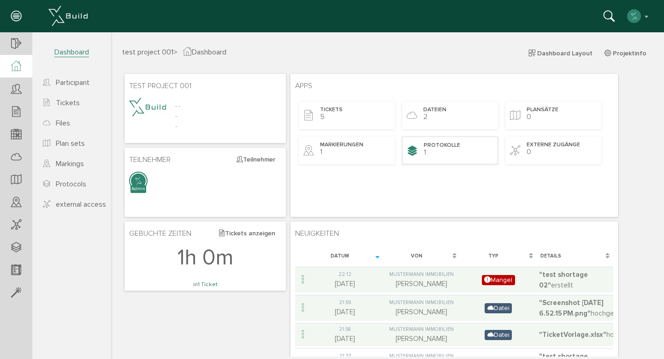
click at [454, 148] on span "Protokolle" at bounding box center [441, 145] width 36 height 8
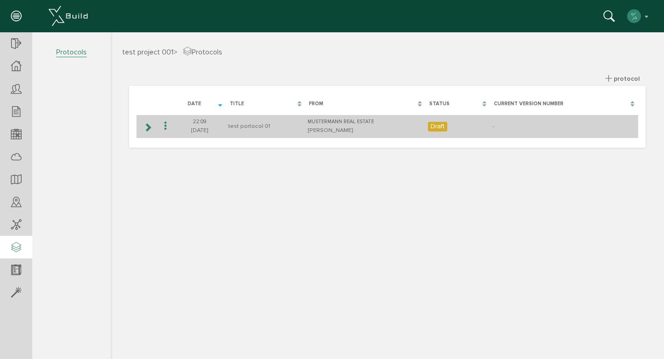
click at [146, 126] on icon at bounding box center [147, 126] width 9 height 7
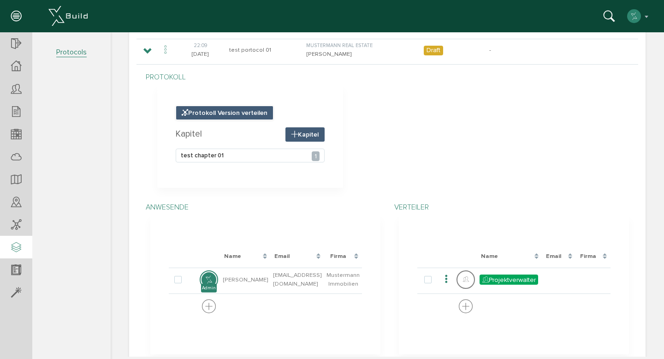
scroll to position [76, 0]
click at [235, 110] on span "Protokoll Version verteilen" at bounding box center [225, 112] width 98 height 14
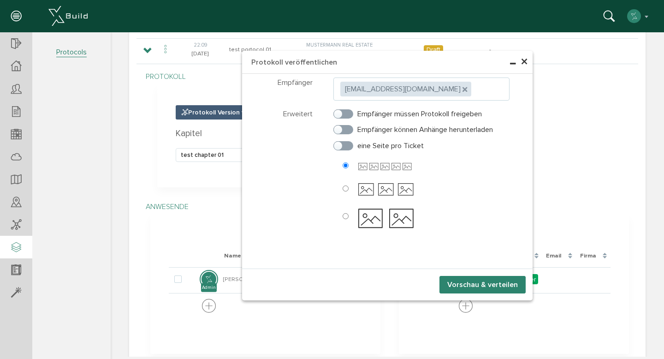
click at [478, 286] on button "Vorschau & verteilen" at bounding box center [482, 285] width 86 height 18
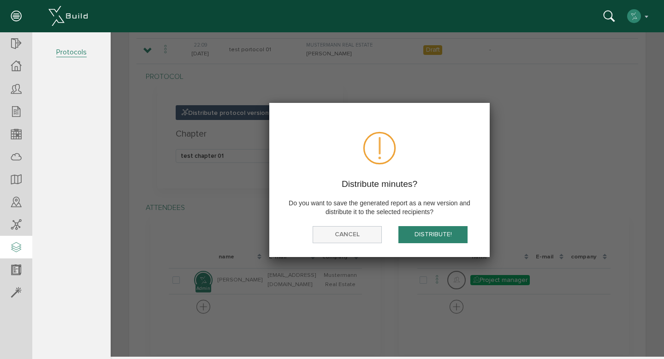
click at [340, 235] on font "cancel" at bounding box center [347, 234] width 25 height 8
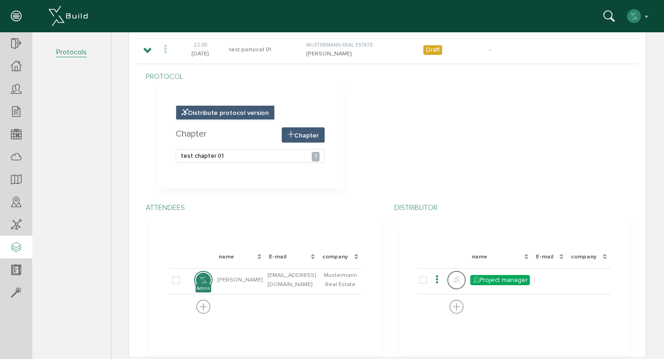
click at [222, 110] on font "Distribute protocol version" at bounding box center [228, 113] width 81 height 8
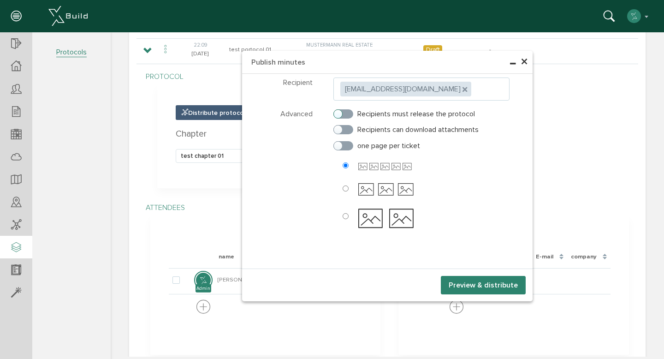
click at [342, 110] on label "Recipients must release the protocol" at bounding box center [403, 114] width 141 height 8
click at [339, 110] on input "Recipients must release the protocol" at bounding box center [336, 112] width 6 height 6
checkbox input "true"
click at [342, 128] on label "Recipients can download attachments" at bounding box center [405, 129] width 145 height 8
click at [339, 128] on input "Recipients can download attachments" at bounding box center [336, 127] width 6 height 6
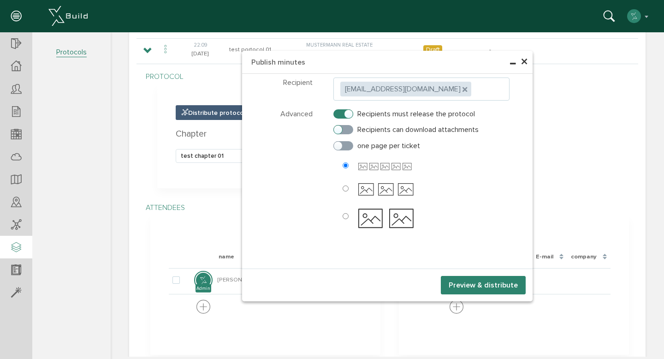
checkbox input "true"
click at [343, 147] on label "one page per ticket" at bounding box center [376, 145] width 87 height 8
click at [339, 147] on input "one page per ticket" at bounding box center [336, 144] width 6 height 6
checkbox input "true"
click at [459, 281] on font "Preview & distribute" at bounding box center [482, 285] width 69 height 9
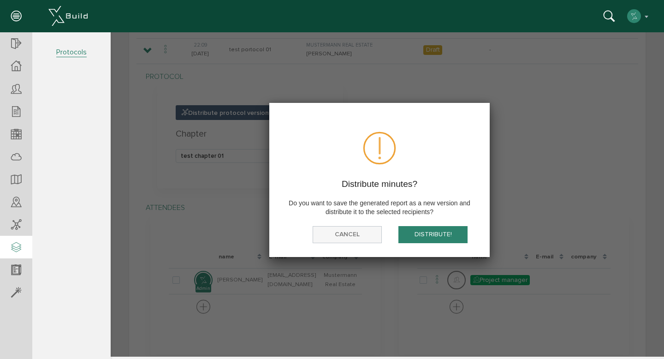
click at [353, 234] on font "cancel" at bounding box center [347, 234] width 25 height 8
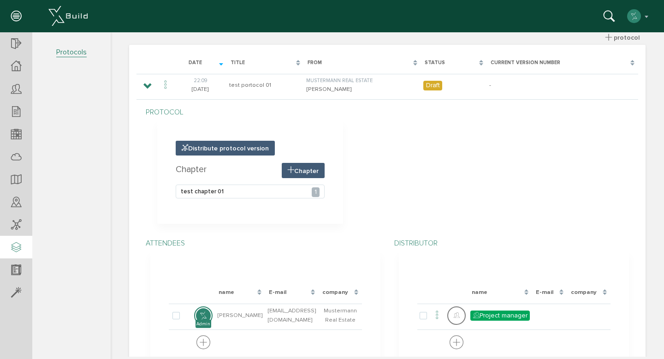
scroll to position [0, 0]
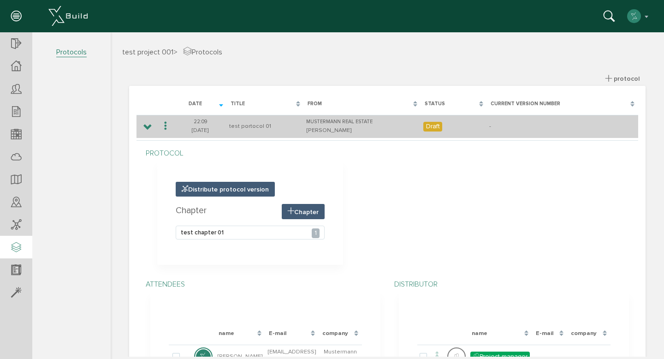
click at [429, 126] on font "Draft" at bounding box center [433, 126] width 14 height 8
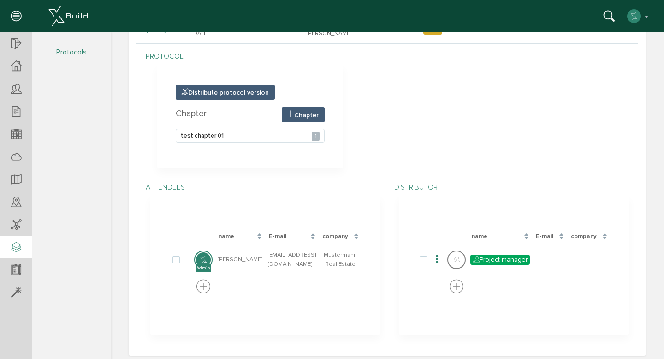
scroll to position [104, 0]
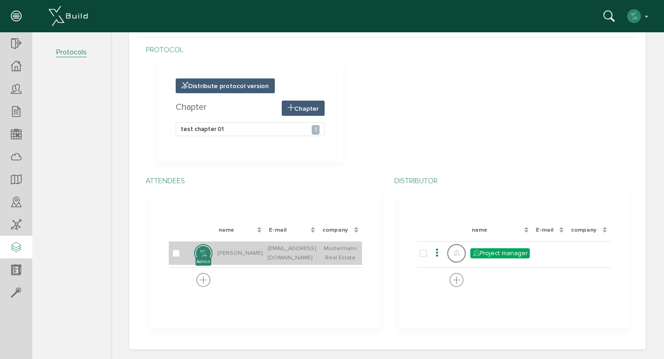
click at [212, 248] on img at bounding box center [203, 253] width 17 height 17
click at [178, 253] on label at bounding box center [177, 253] width 11 height 8
click at [178, 253] on input "checkbox" at bounding box center [175, 252] width 6 height 6
checkbox input "true"
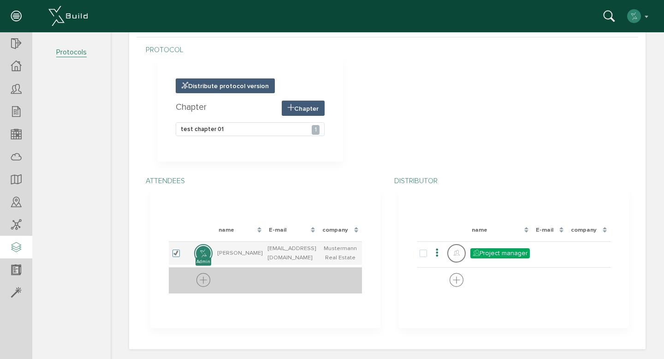
click at [210, 277] on icon at bounding box center [203, 280] width 14 height 17
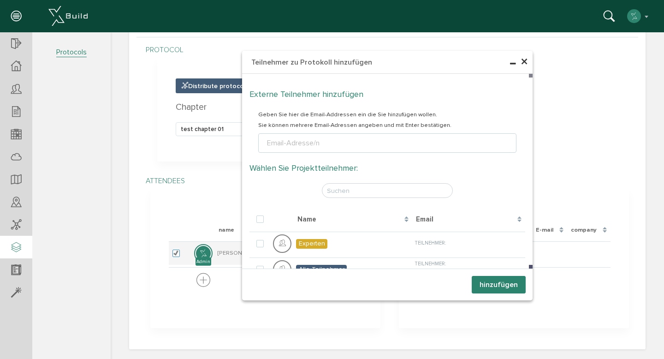
click at [522, 56] on span "×" at bounding box center [523, 62] width 7 height 18
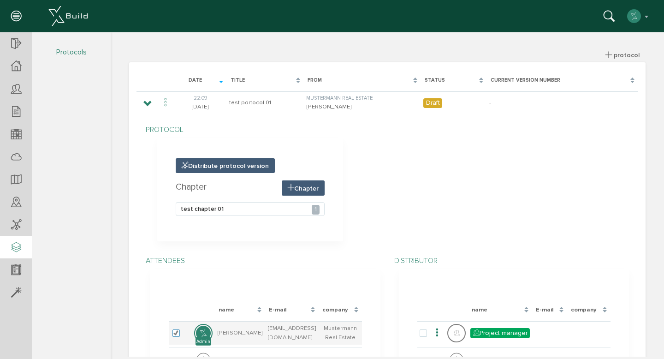
scroll to position [0, 0]
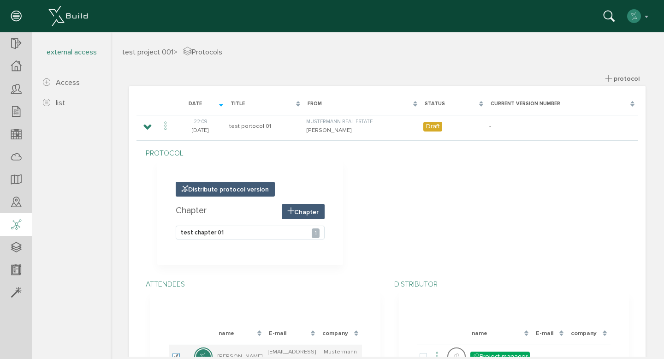
click at [15, 222] on icon at bounding box center [16, 224] width 10 height 13
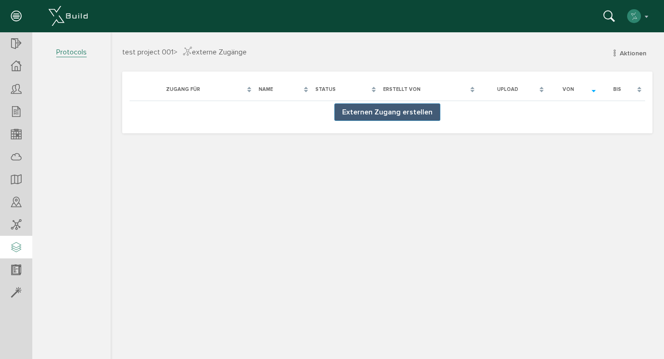
click at [18, 241] on icon at bounding box center [16, 247] width 10 height 13
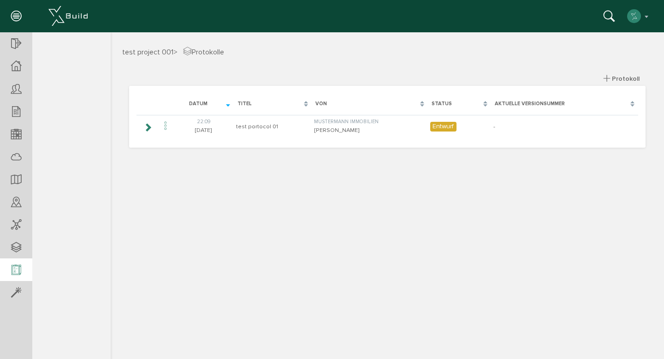
click at [15, 270] on icon at bounding box center [16, 270] width 10 height 13
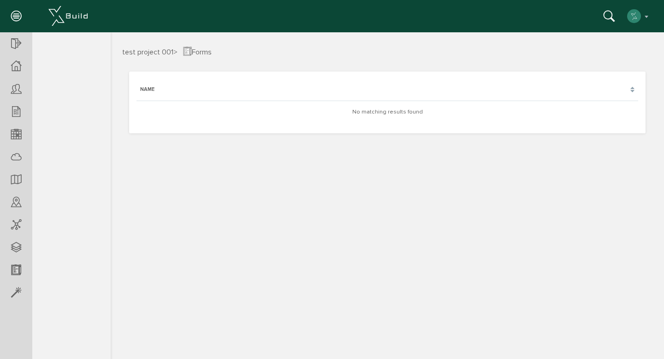
click at [241, 94] on div "name" at bounding box center [386, 89] width 501 height 17
click at [341, 104] on td "Keine passenden Ergebnisse gefunden" at bounding box center [386, 111] width 501 height 23
click at [202, 51] on font "Forms" at bounding box center [202, 51] width 20 height 9
click at [20, 135] on icon at bounding box center [16, 134] width 10 height 13
